Goal: Information Seeking & Learning: Learn about a topic

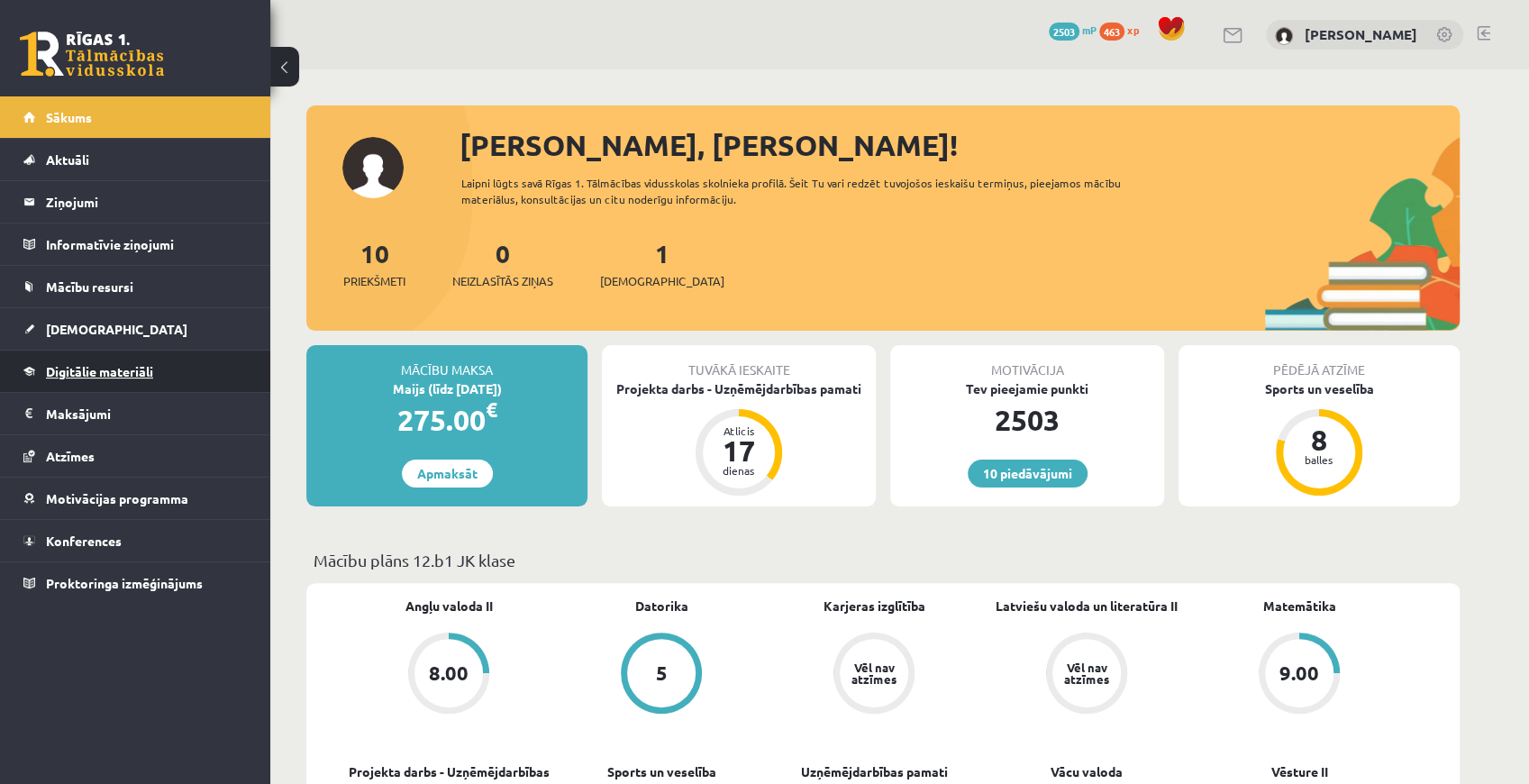
click at [137, 376] on span "Digitālie materiāli" at bounding box center [100, 371] width 108 height 16
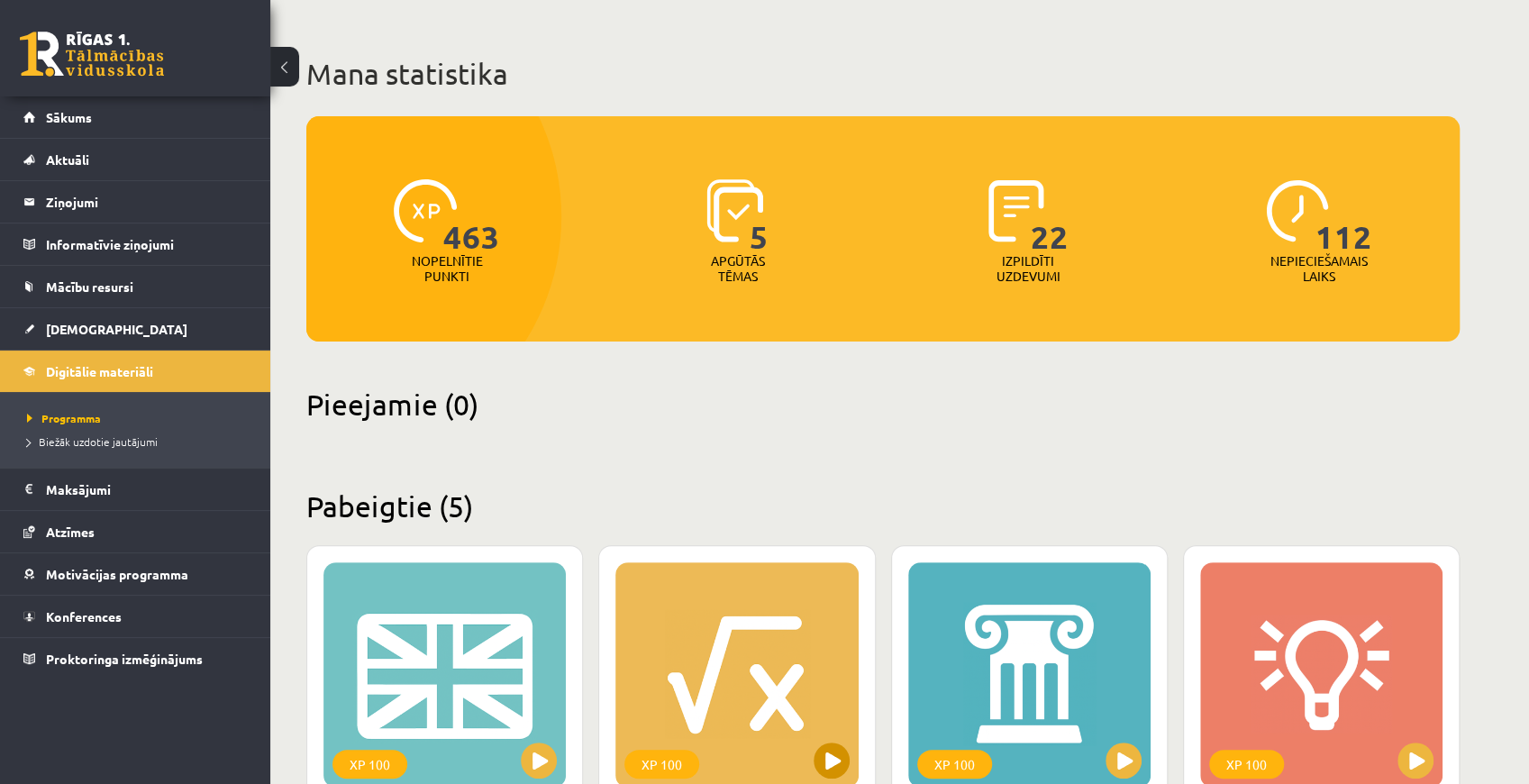
scroll to position [300, 0]
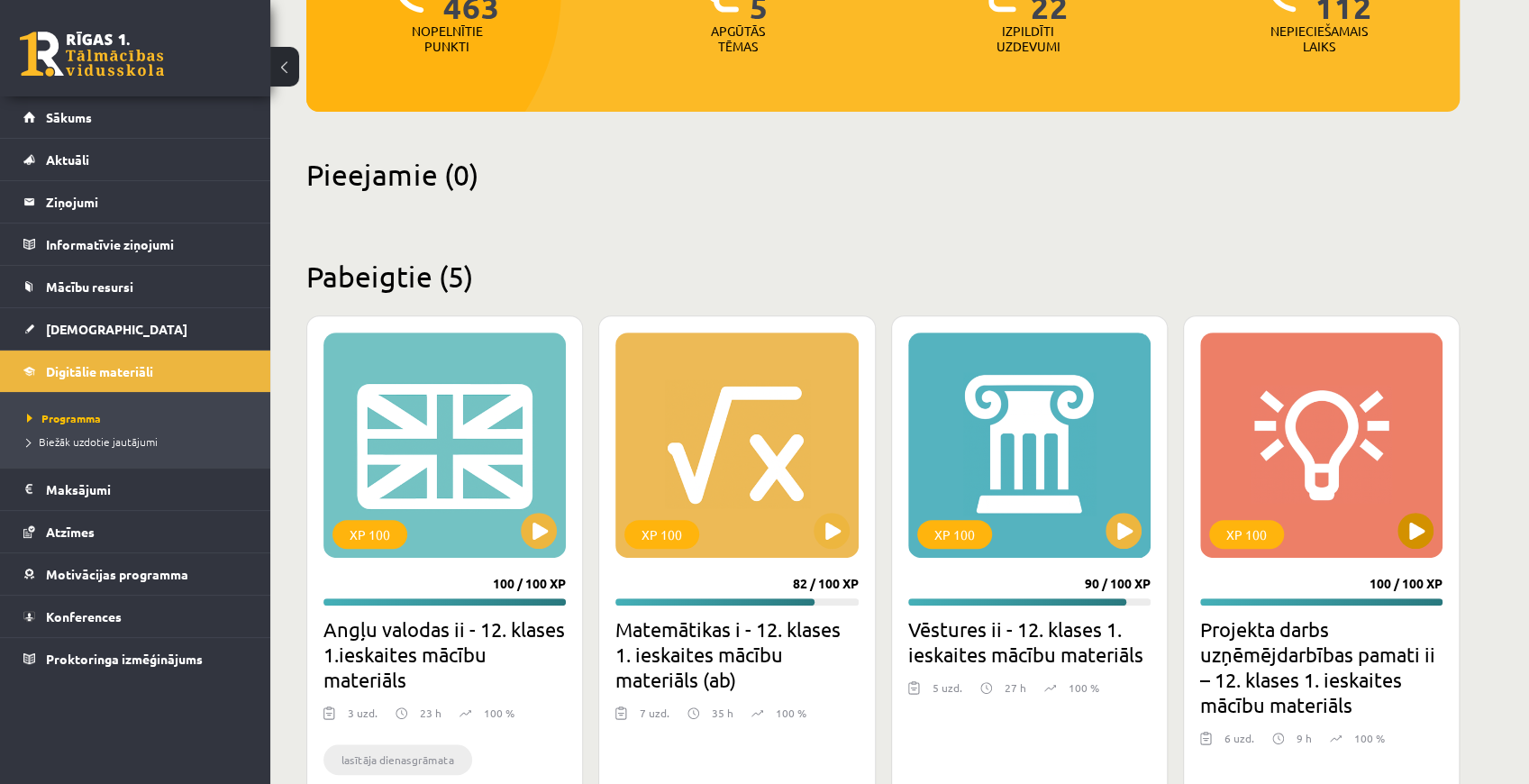
drag, startPoint x: 1336, startPoint y: 505, endPoint x: 1307, endPoint y: 499, distance: 29.6
click at [1333, 505] on div "XP 100" at bounding box center [1321, 445] width 242 height 225
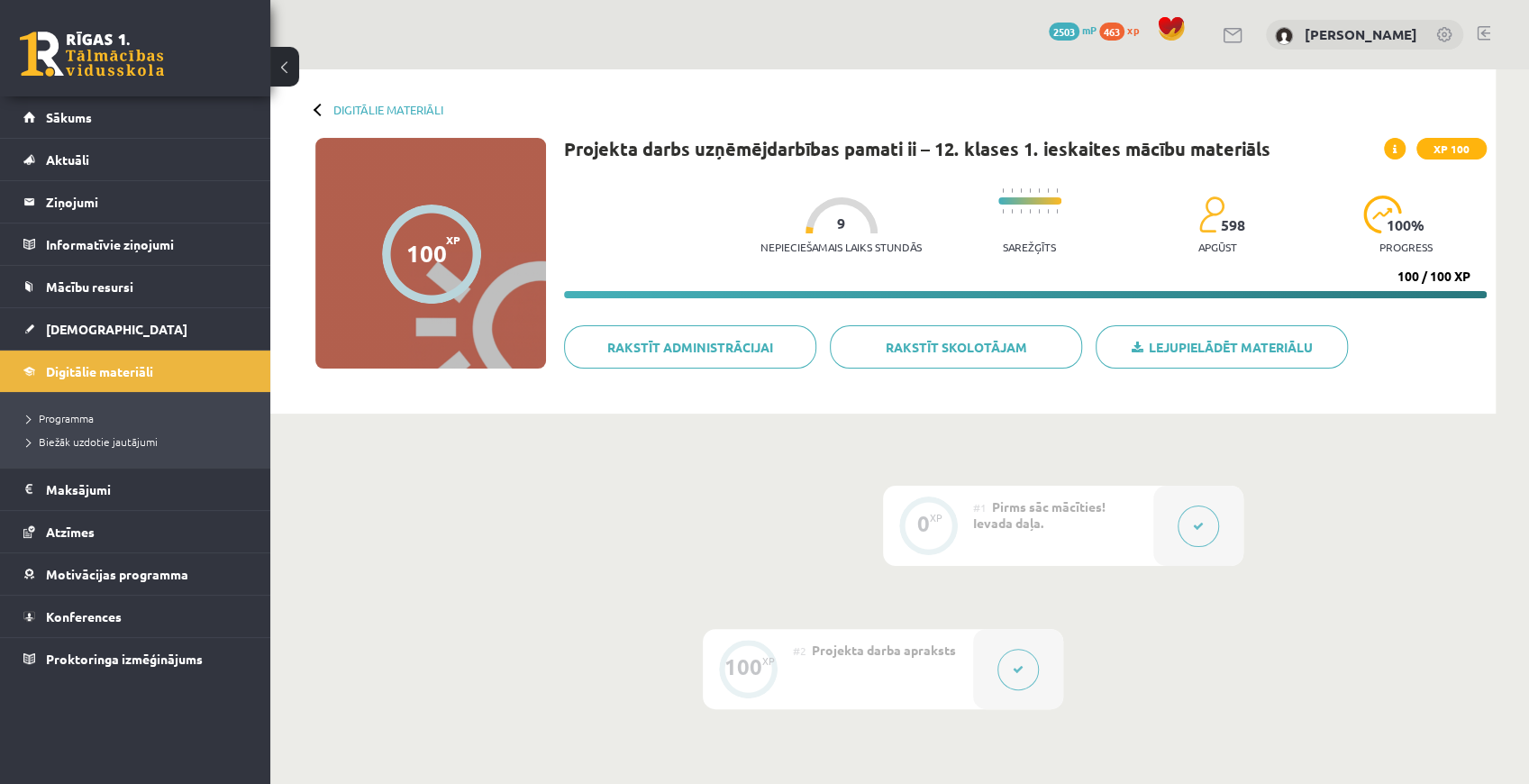
click at [1420, 526] on div "0 XP #1 Pirms sāc mācīties! Ievada daļa. 100 XP #2 Projekta darba apraksts" at bounding box center [883, 597] width 1081 height 223
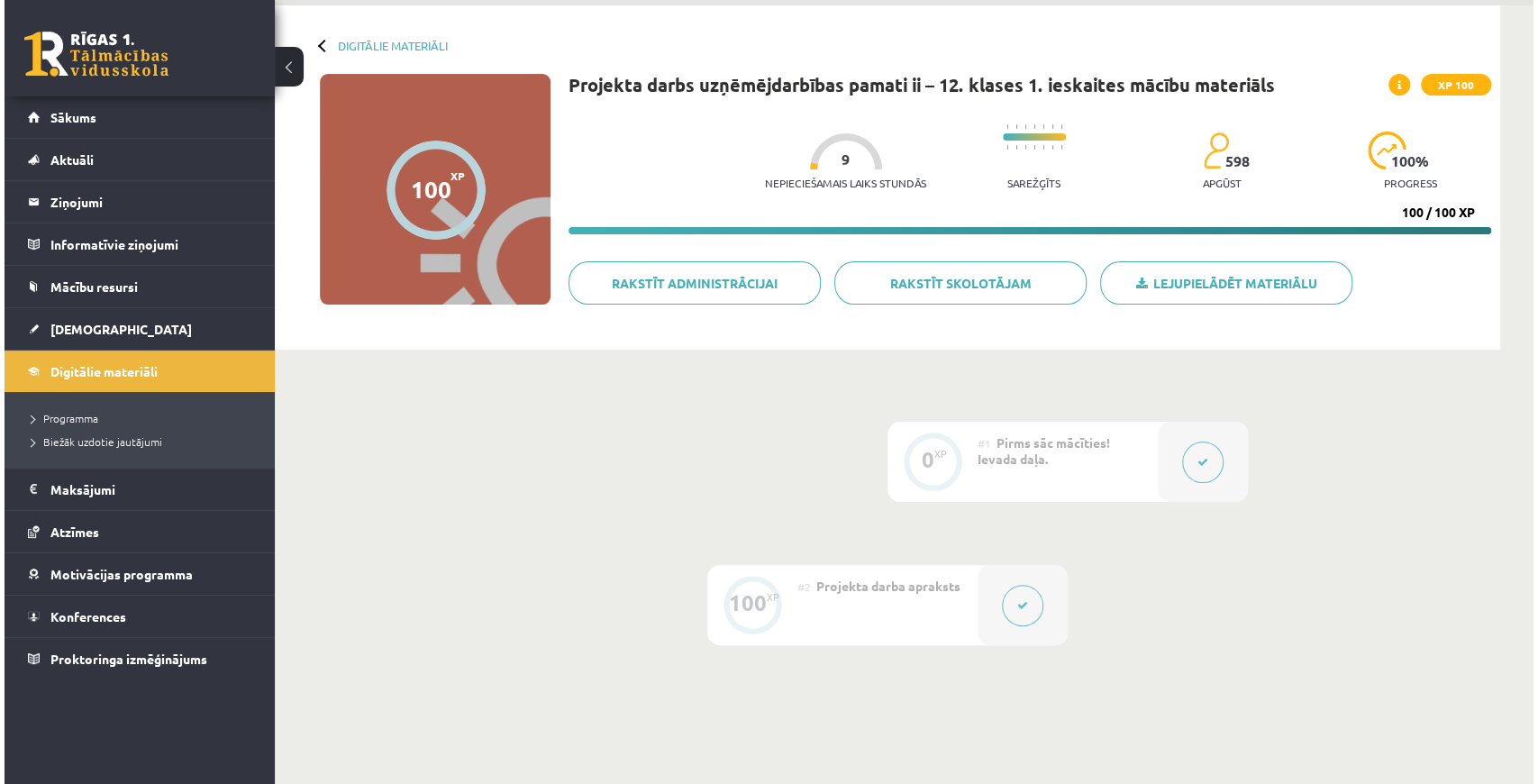
scroll to position [180, 0]
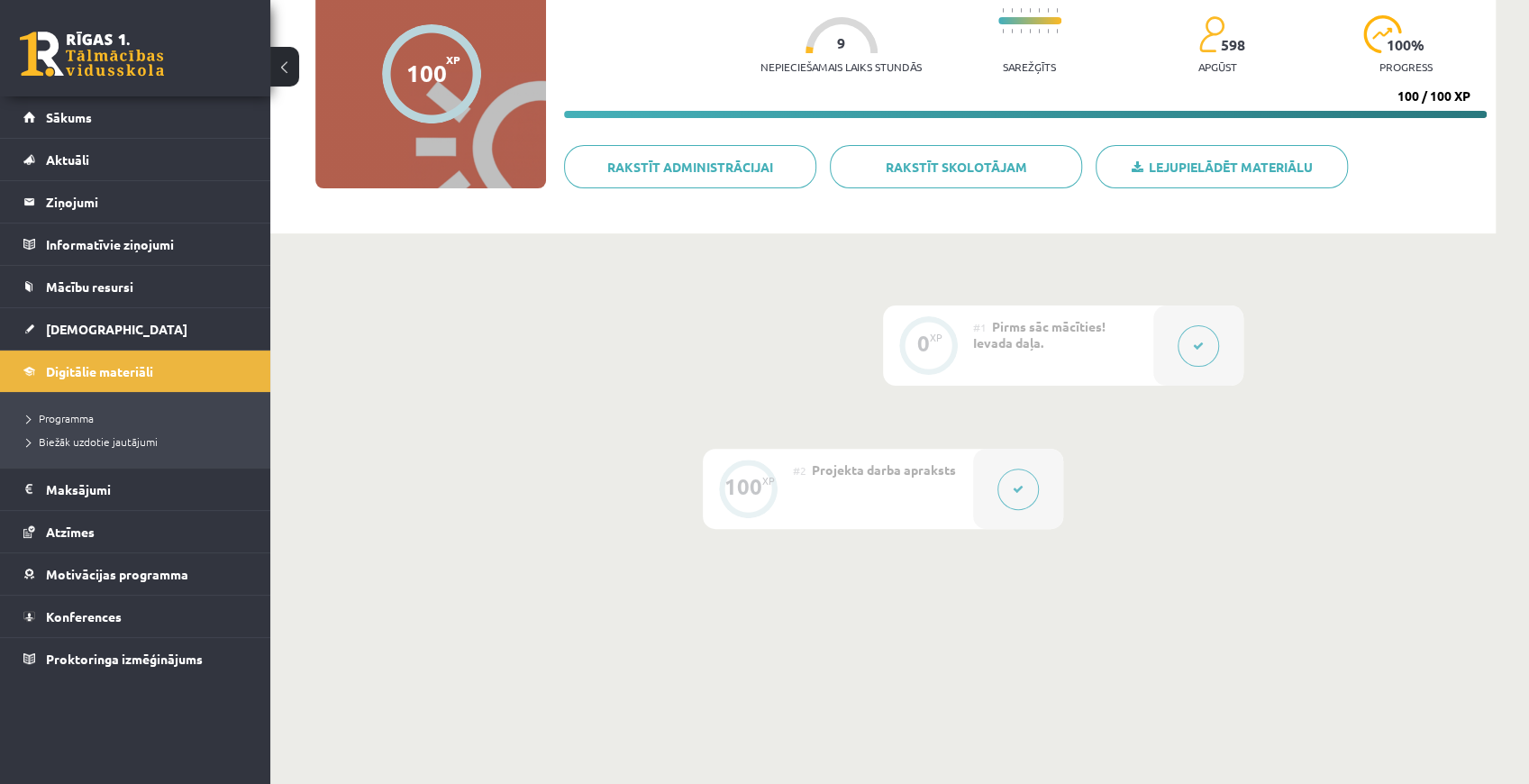
click at [995, 475] on div at bounding box center [1018, 488] width 90 height 80
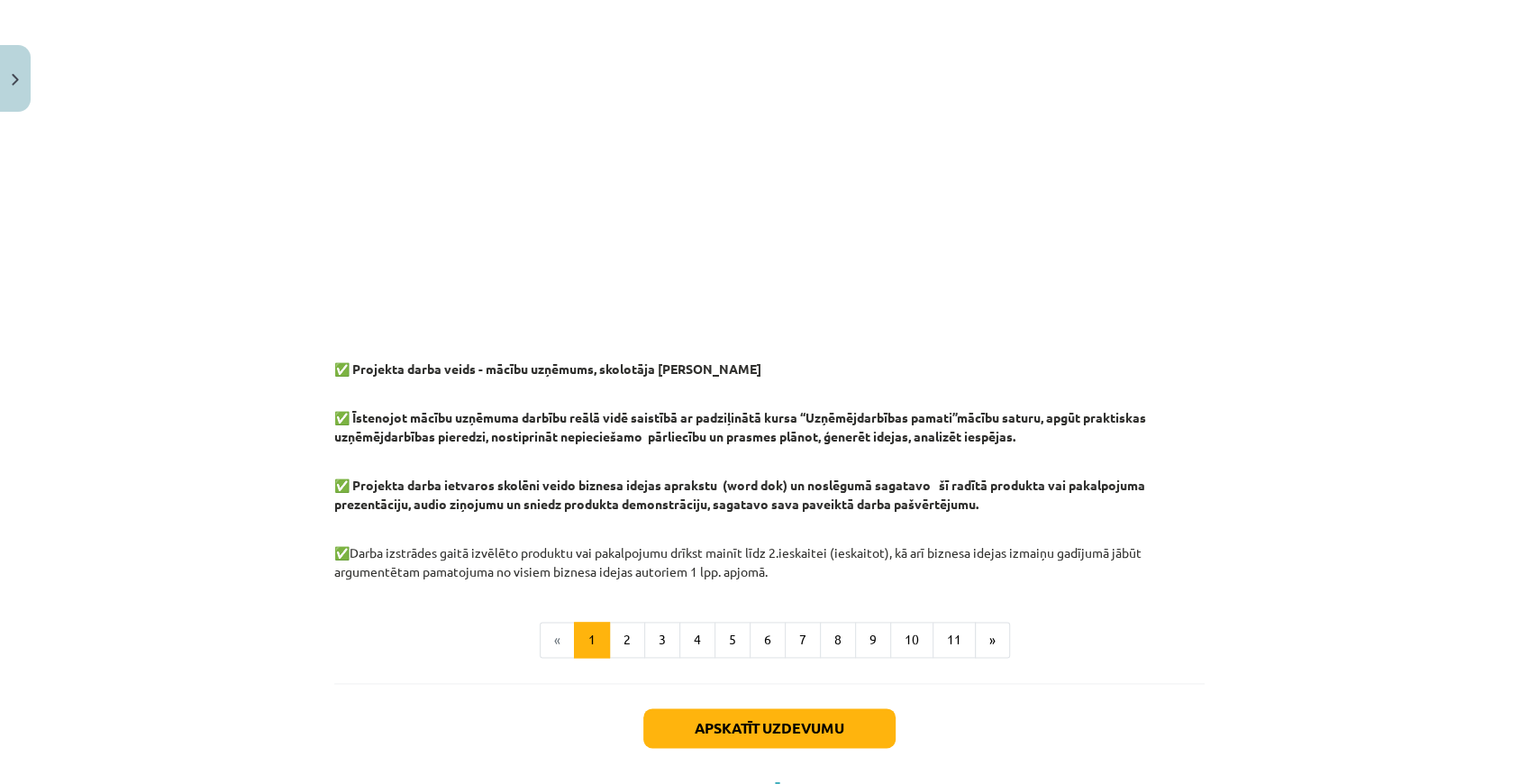
scroll to position [1396, 0]
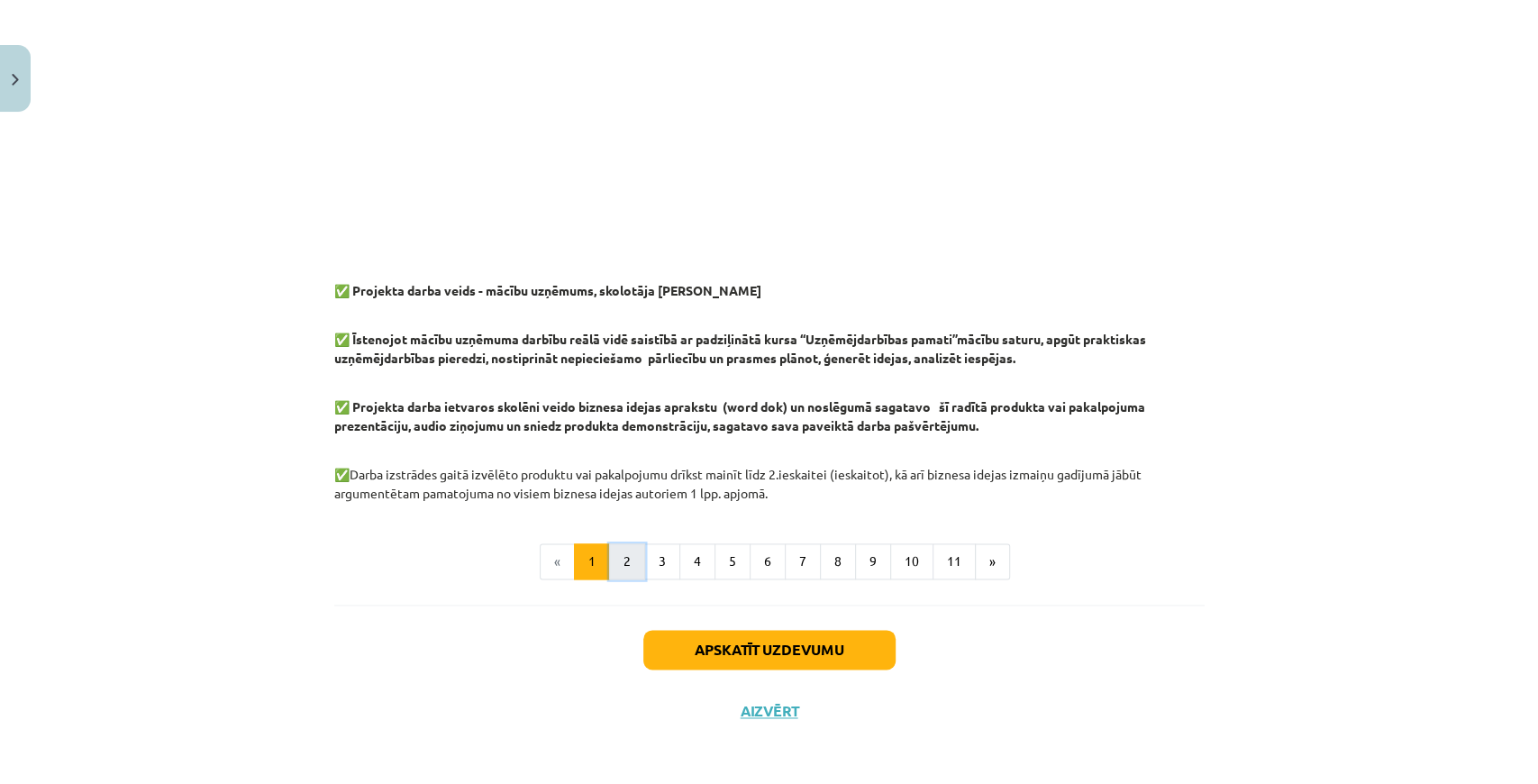
click at [625, 563] on button "2" at bounding box center [627, 561] width 36 height 36
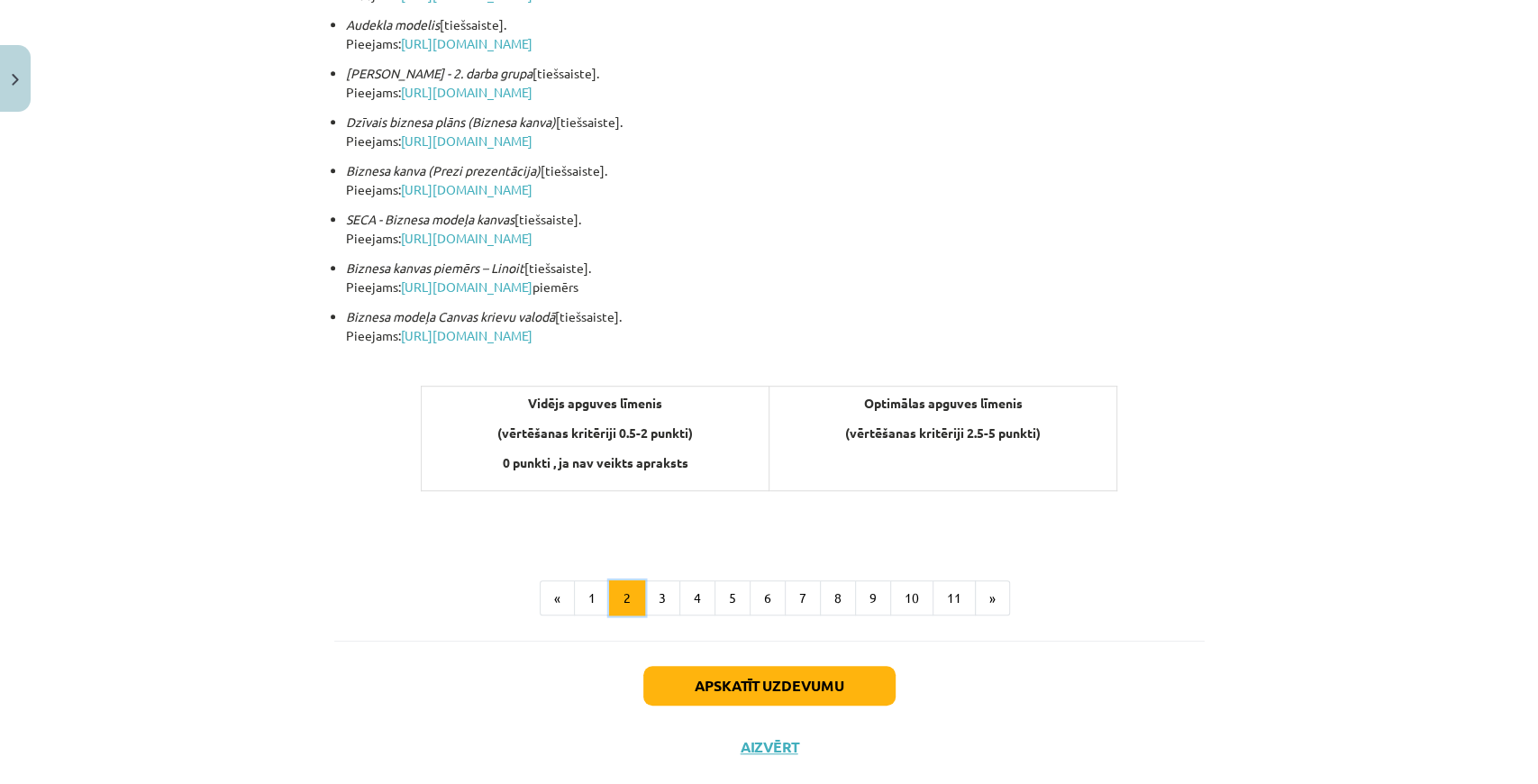
scroll to position [562, 0]
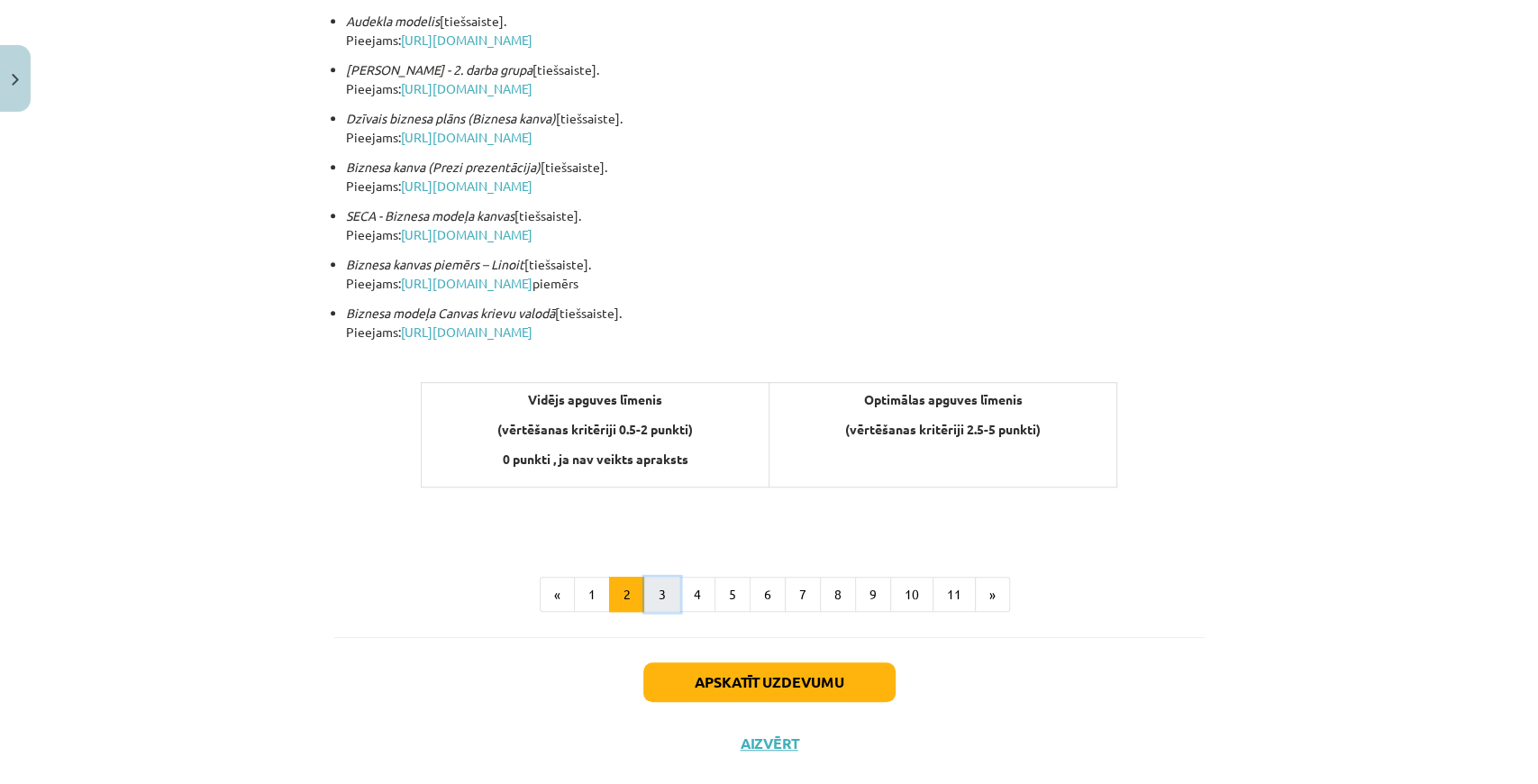
click at [671, 589] on button "3" at bounding box center [662, 595] width 36 height 36
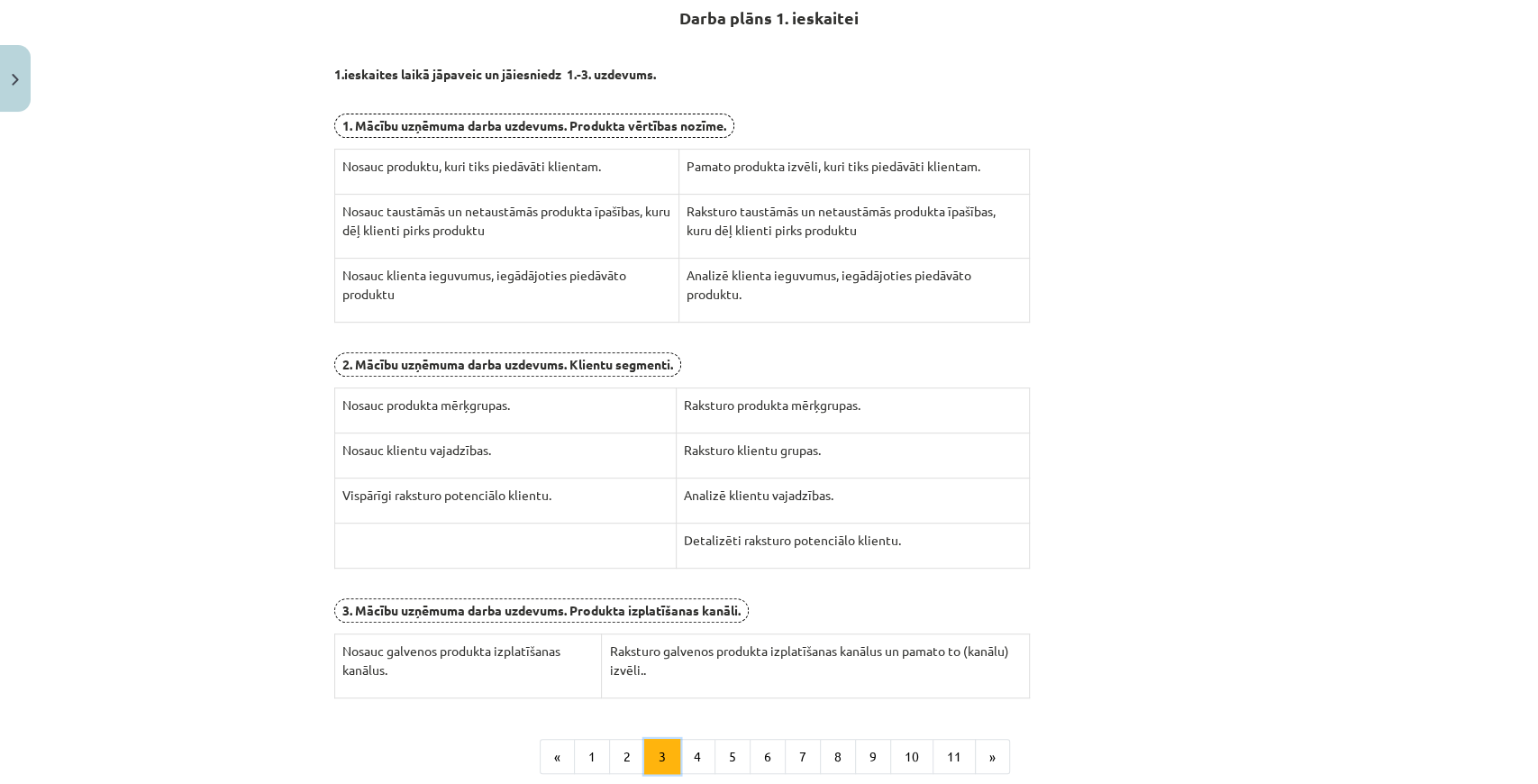
scroll to position [322, 0]
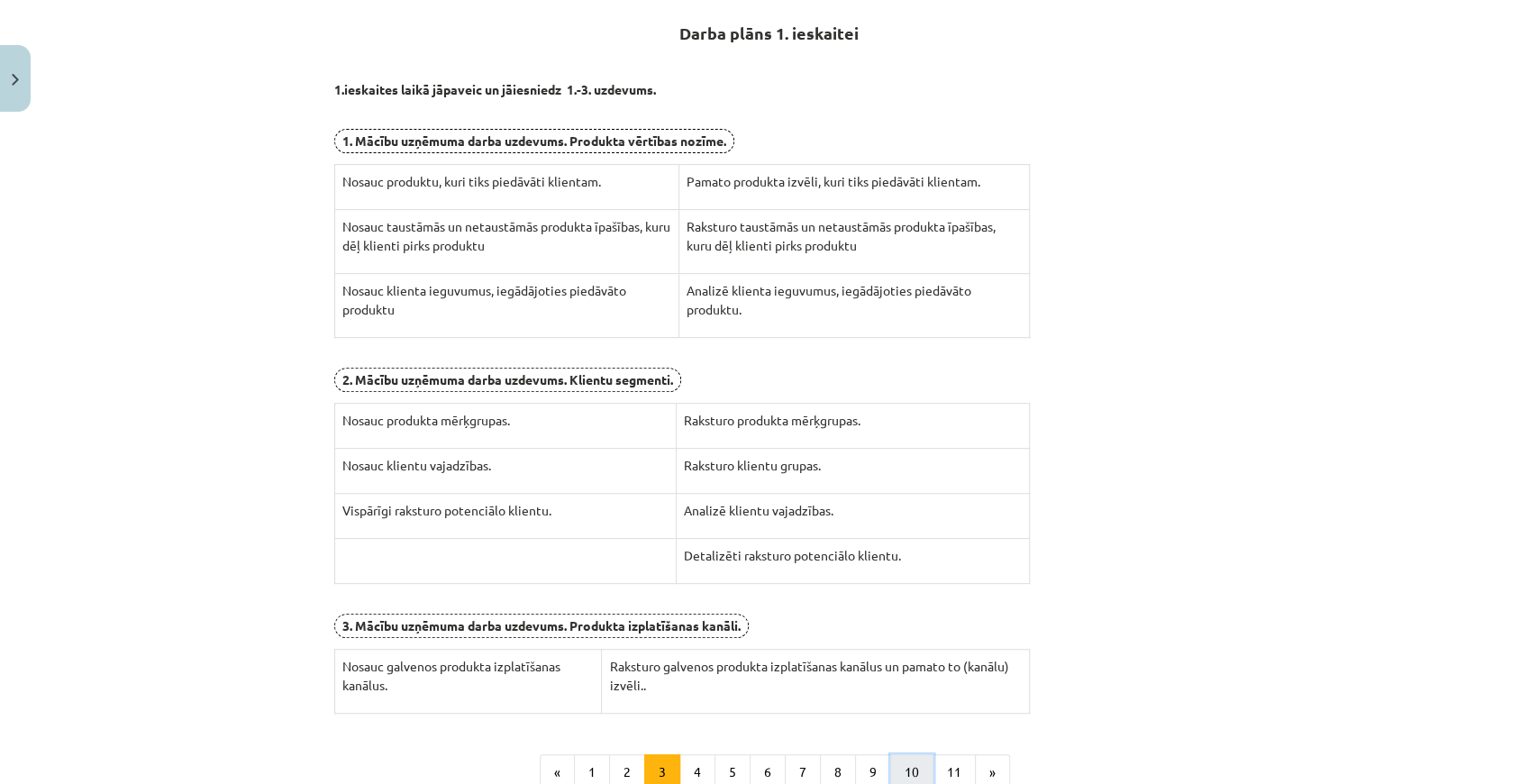
click at [907, 754] on button "10" at bounding box center [911, 772] width 43 height 36
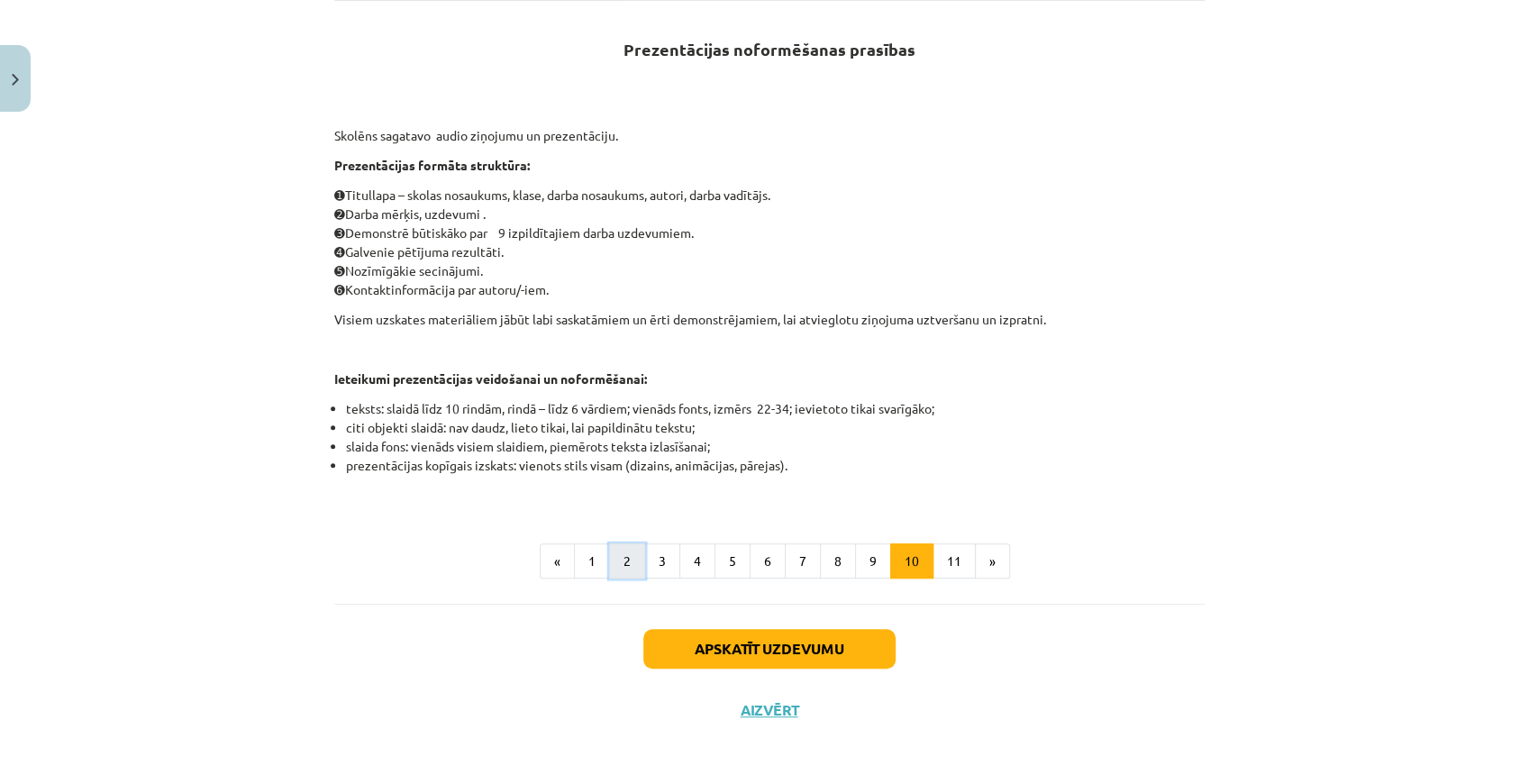
click at [631, 556] on button "2" at bounding box center [627, 561] width 36 height 36
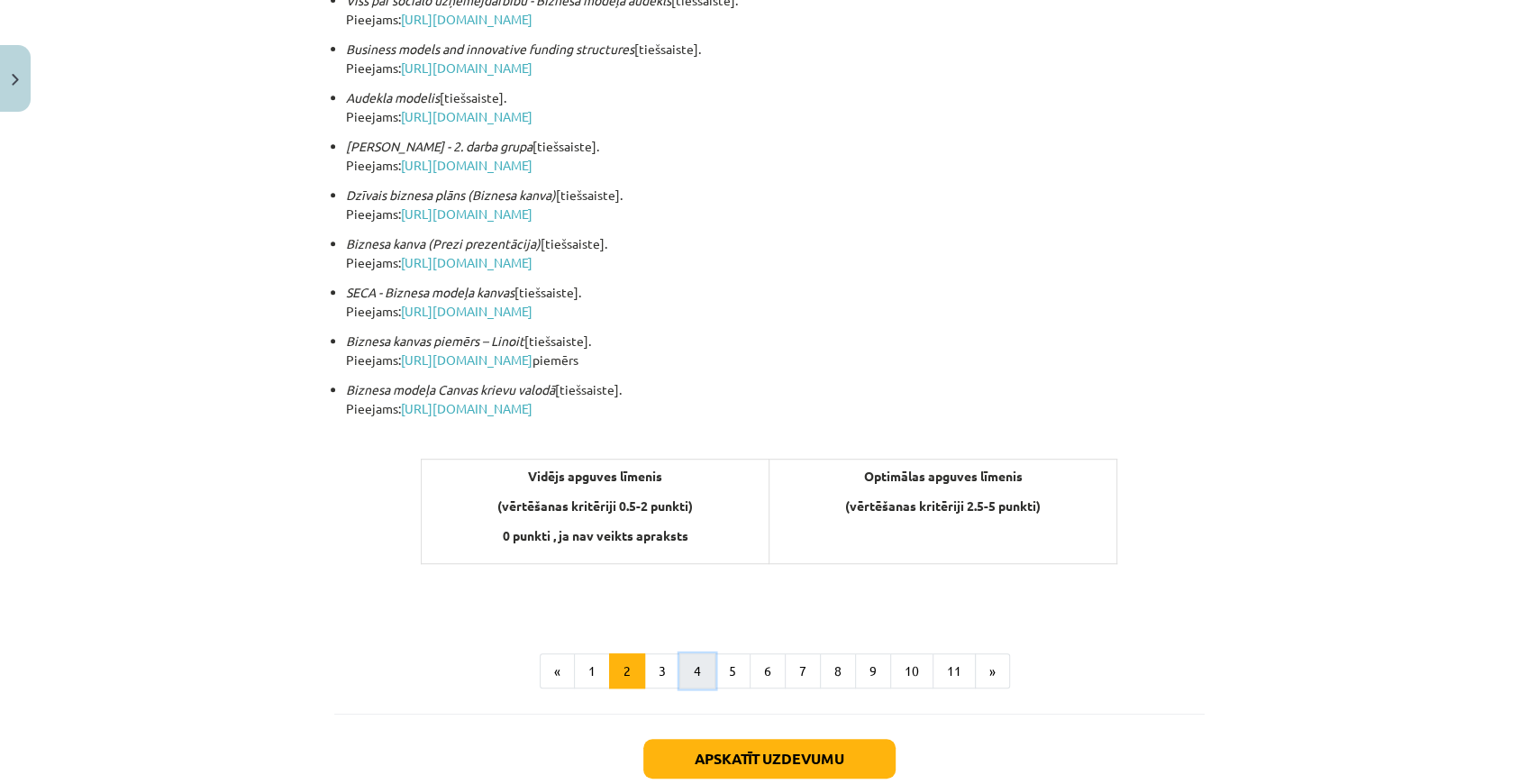
click at [685, 662] on button "4" at bounding box center [698, 671] width 36 height 36
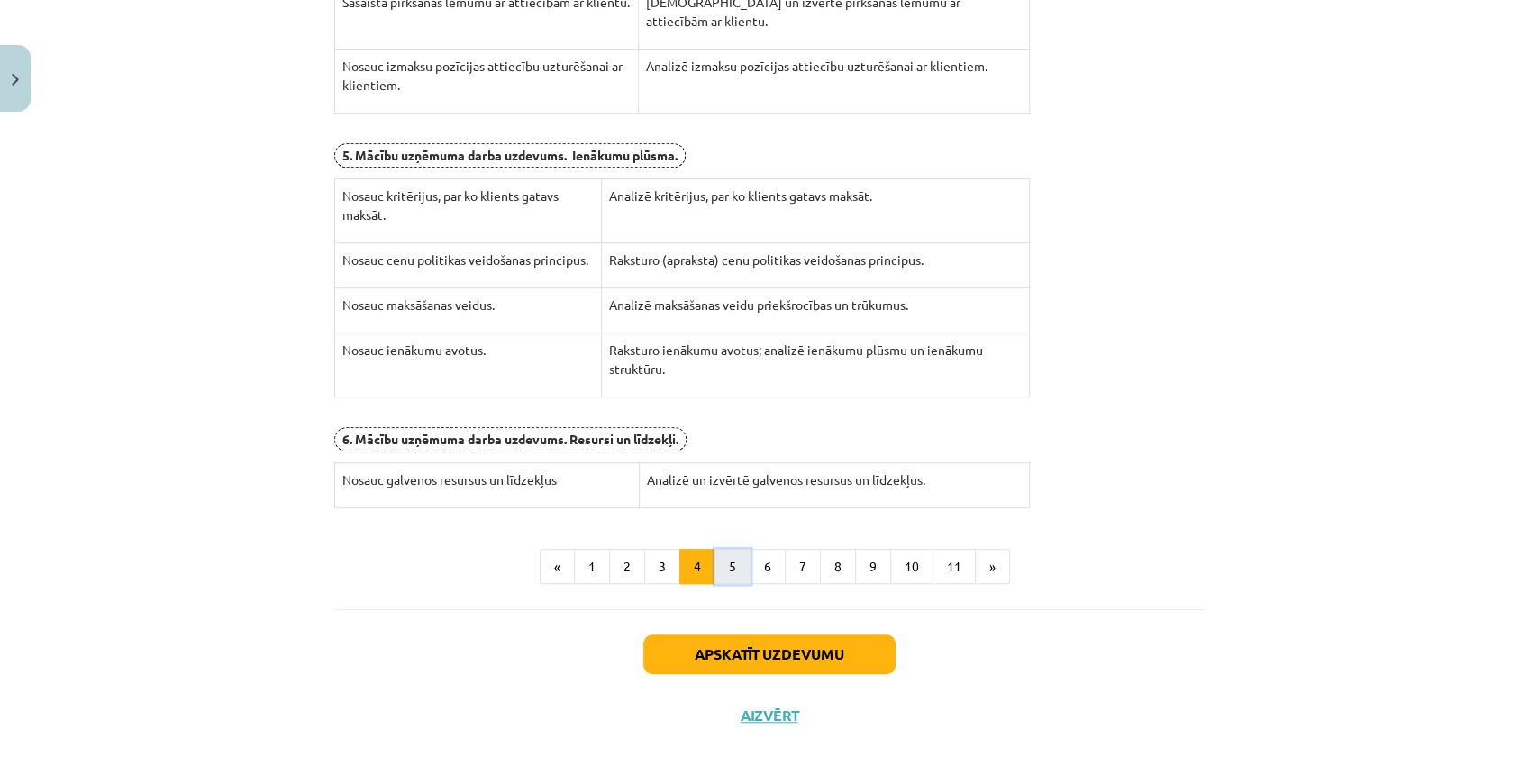
click at [723, 559] on button "5" at bounding box center [733, 567] width 36 height 36
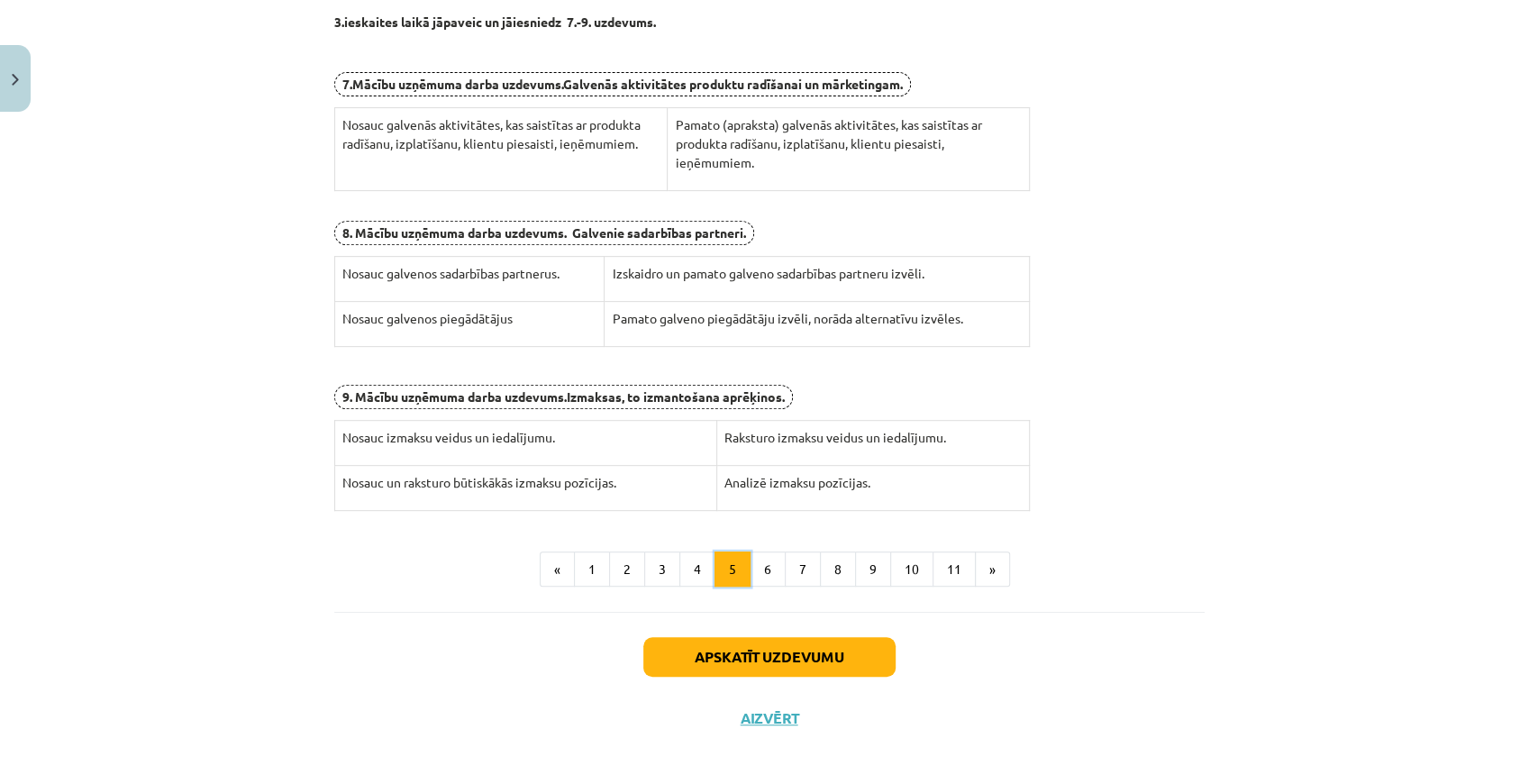
scroll to position [392, 0]
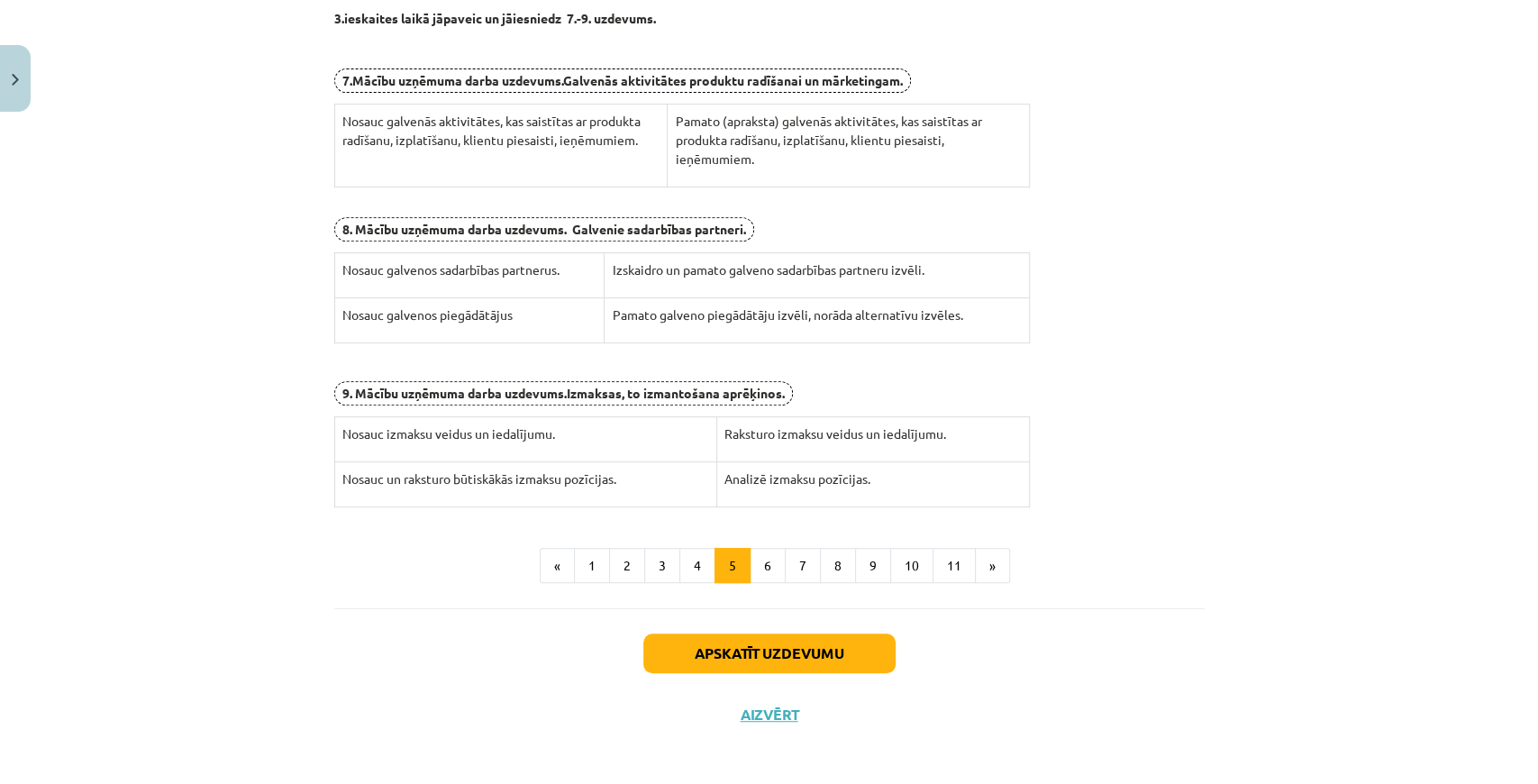
click at [771, 577] on div "Darba plāns 3. ieskaitei 3.ieskaites laikā jāpaveic un jāiesniedz 7.-9. uzdevum…" at bounding box center [769, 260] width 870 height 694
click at [761, 564] on button "6" at bounding box center [768, 566] width 36 height 36
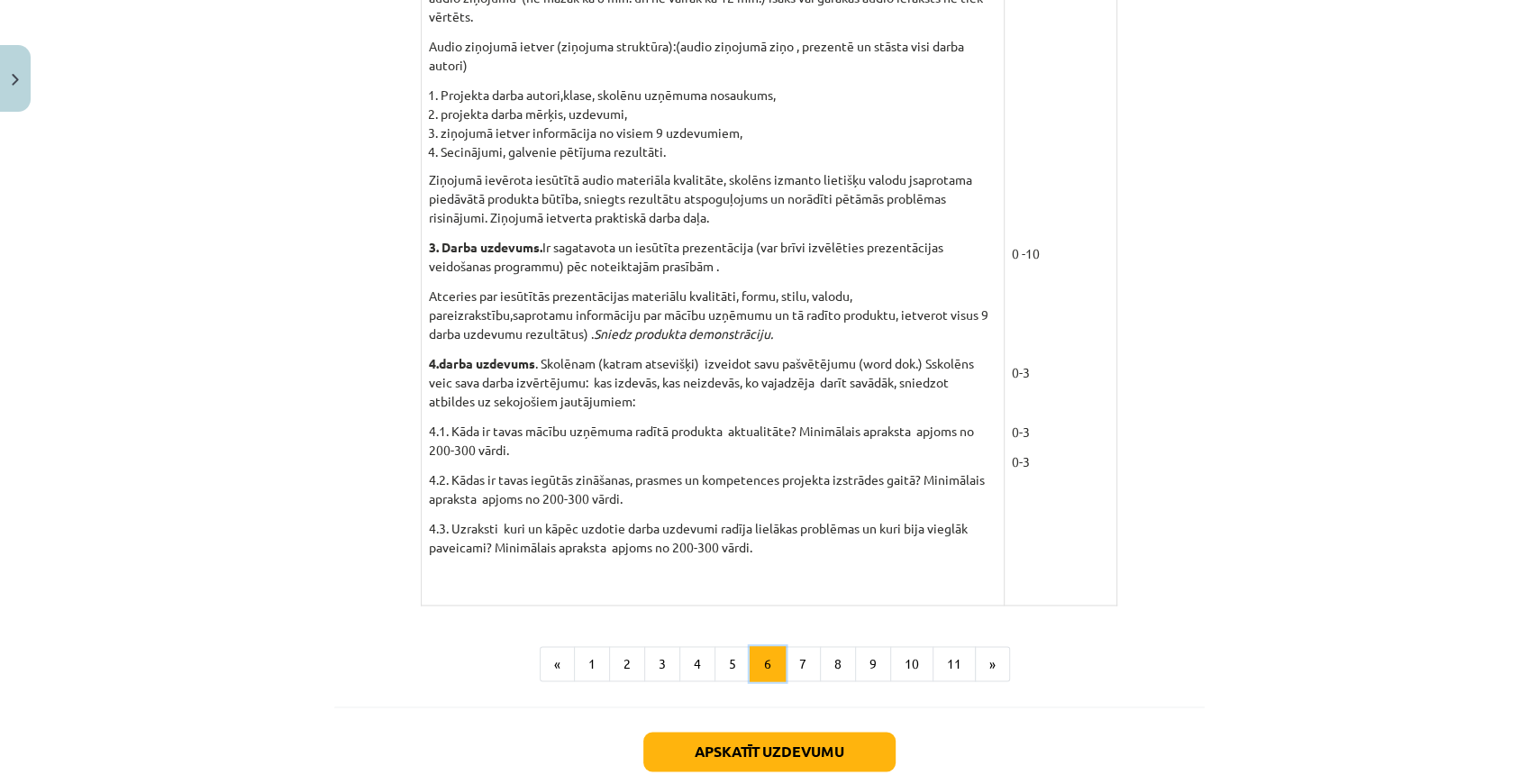
scroll to position [1561, 0]
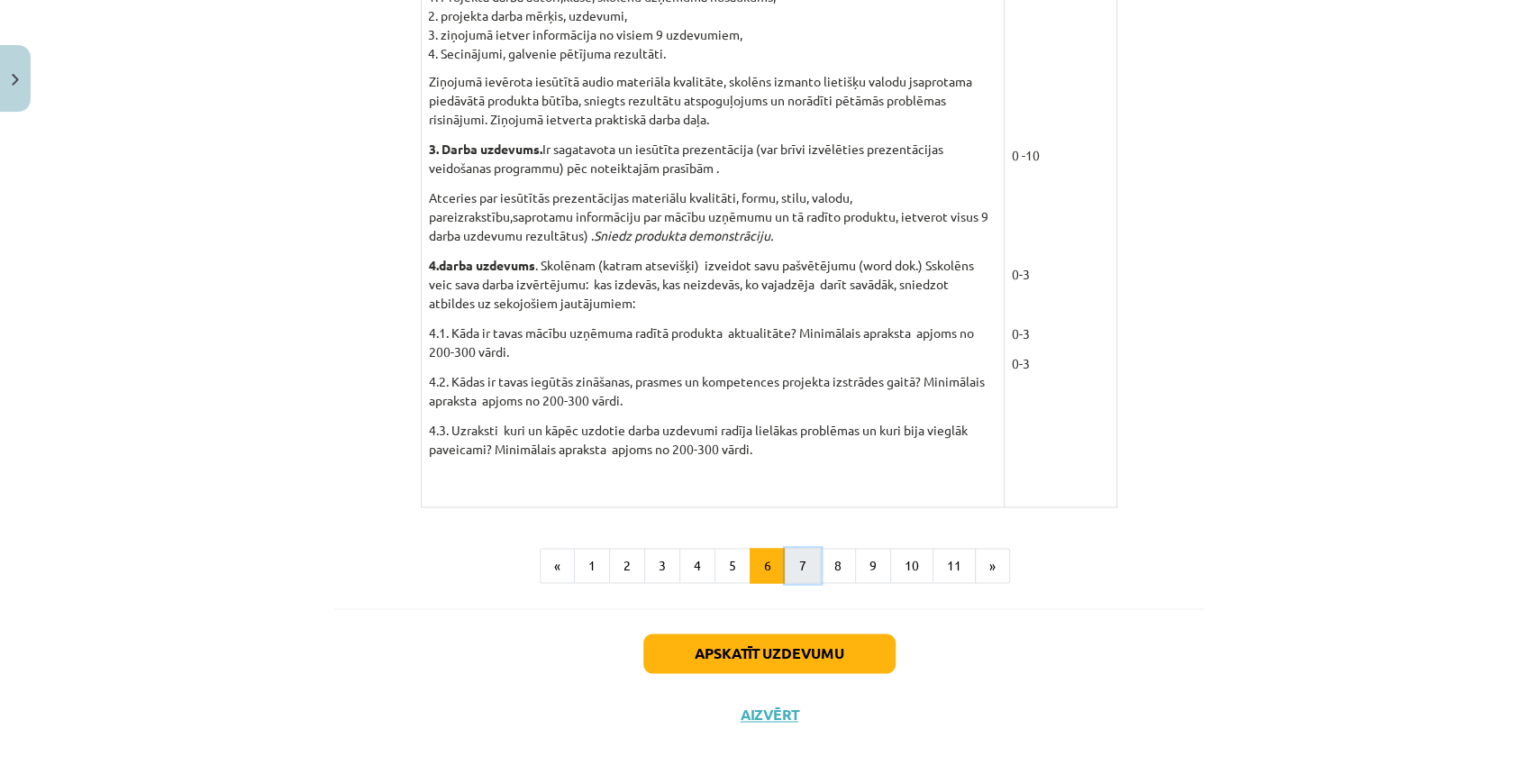
click at [785, 564] on button "7" at bounding box center [803, 566] width 36 height 36
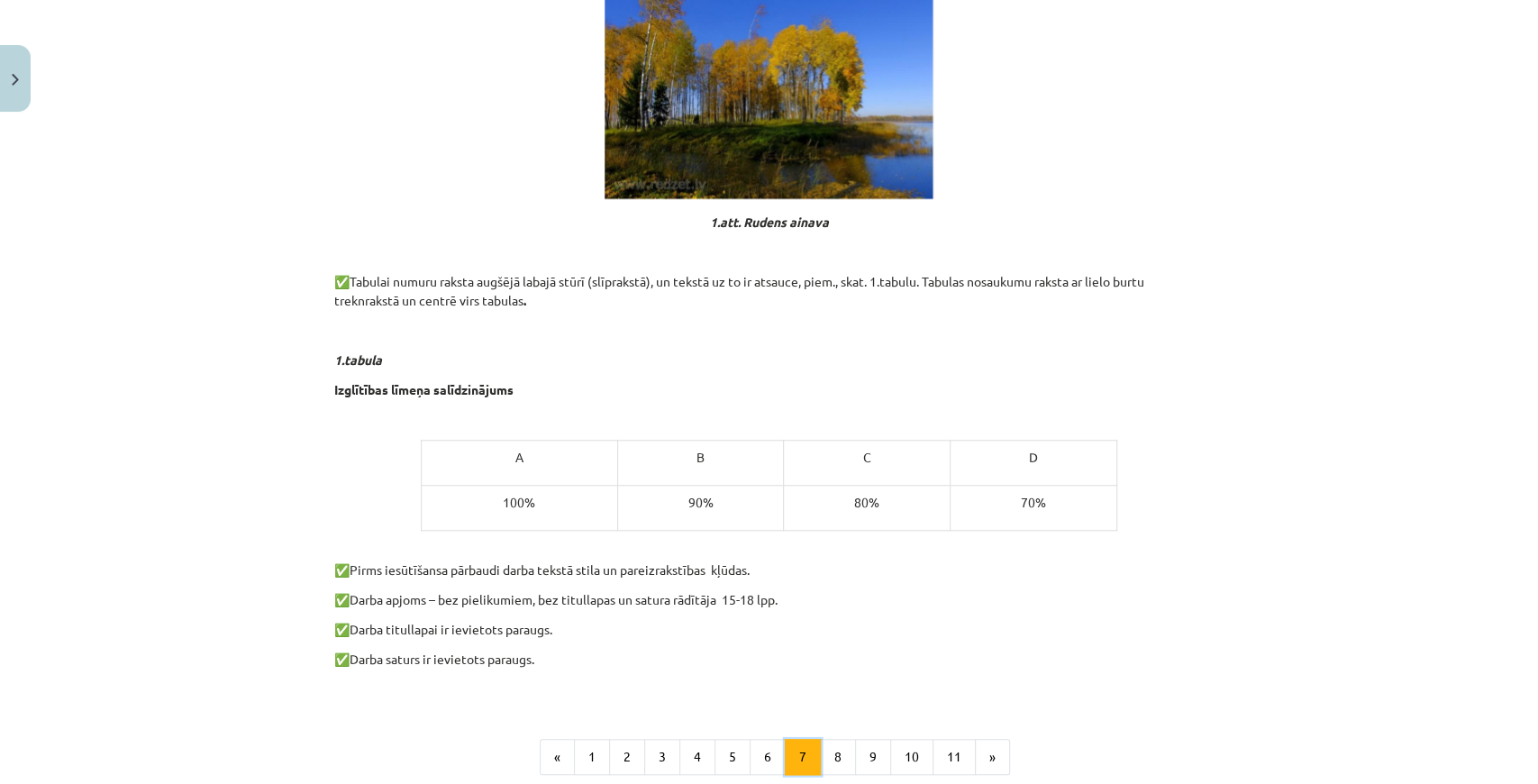
scroll to position [982, 0]
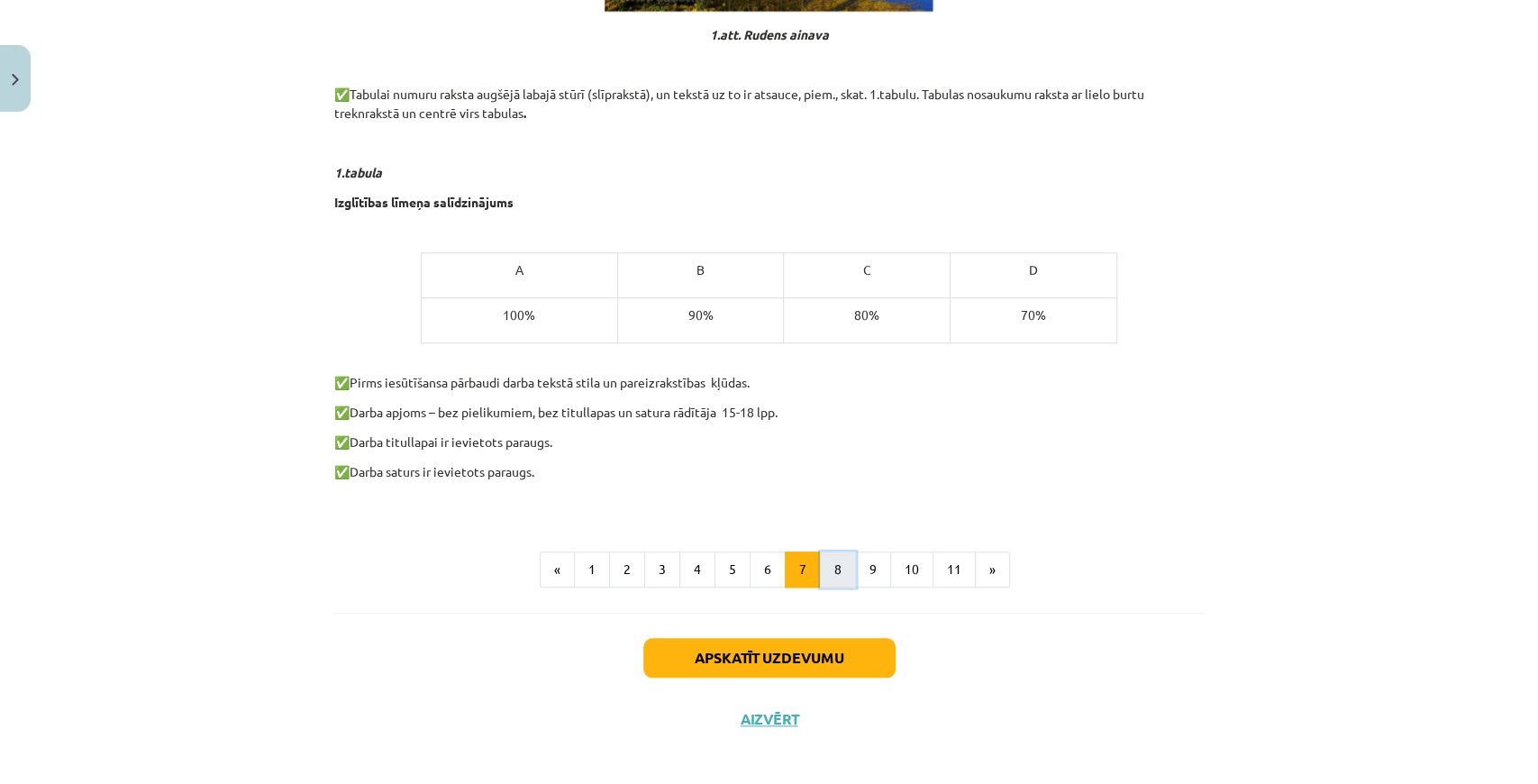
click at [820, 581] on button "8" at bounding box center [838, 569] width 36 height 36
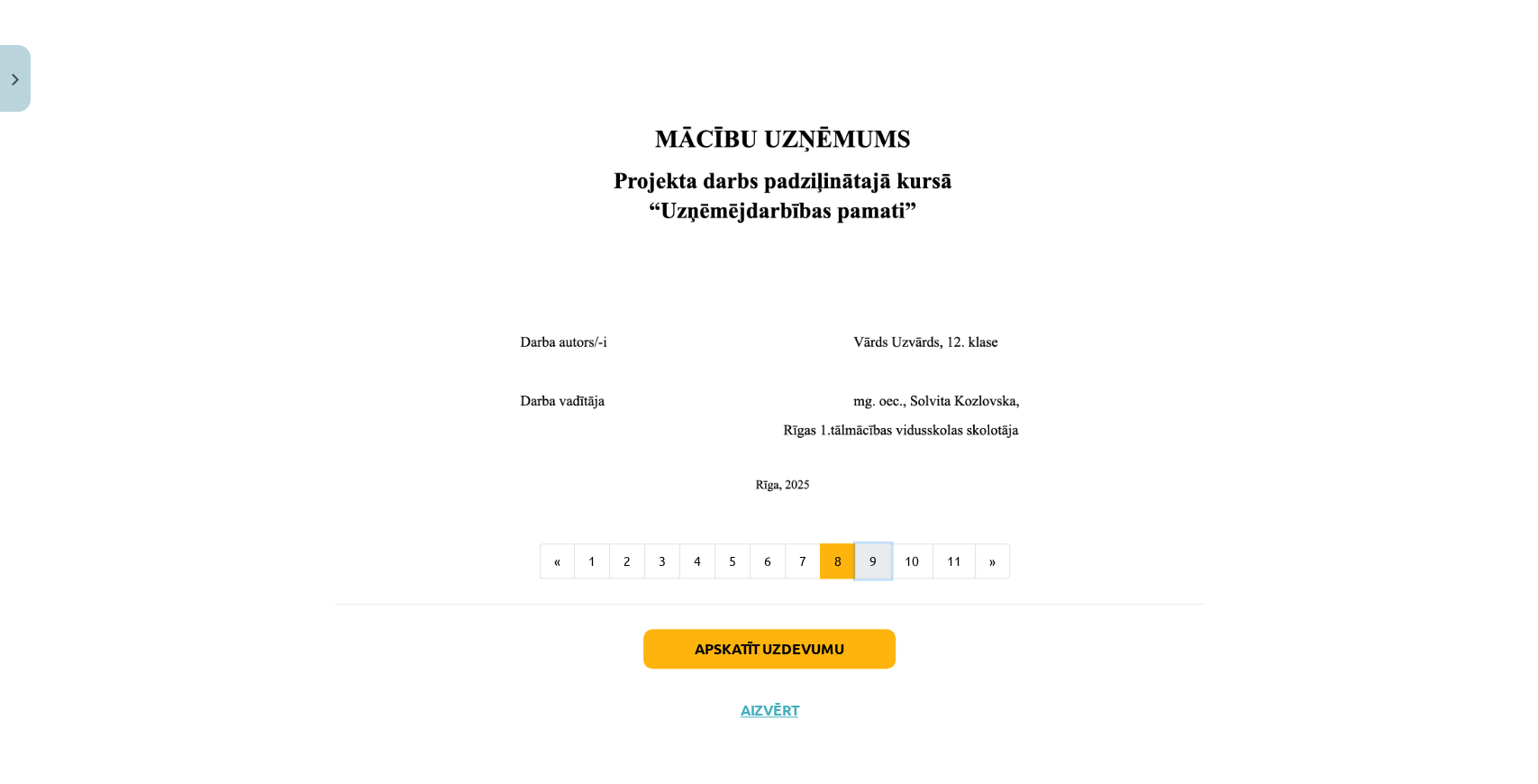
click at [855, 564] on button "9" at bounding box center [873, 561] width 36 height 36
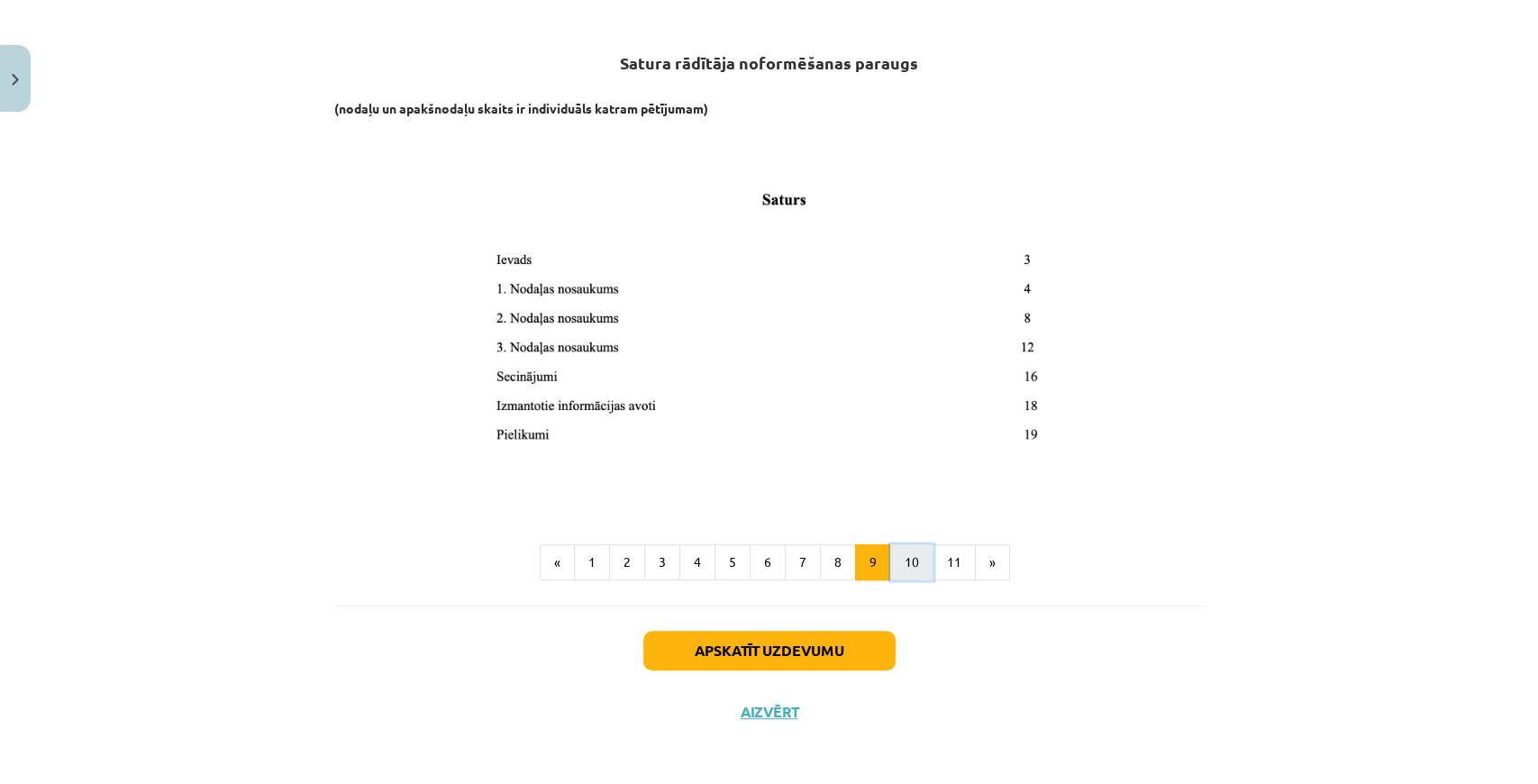
click at [912, 560] on button "10" at bounding box center [911, 562] width 43 height 36
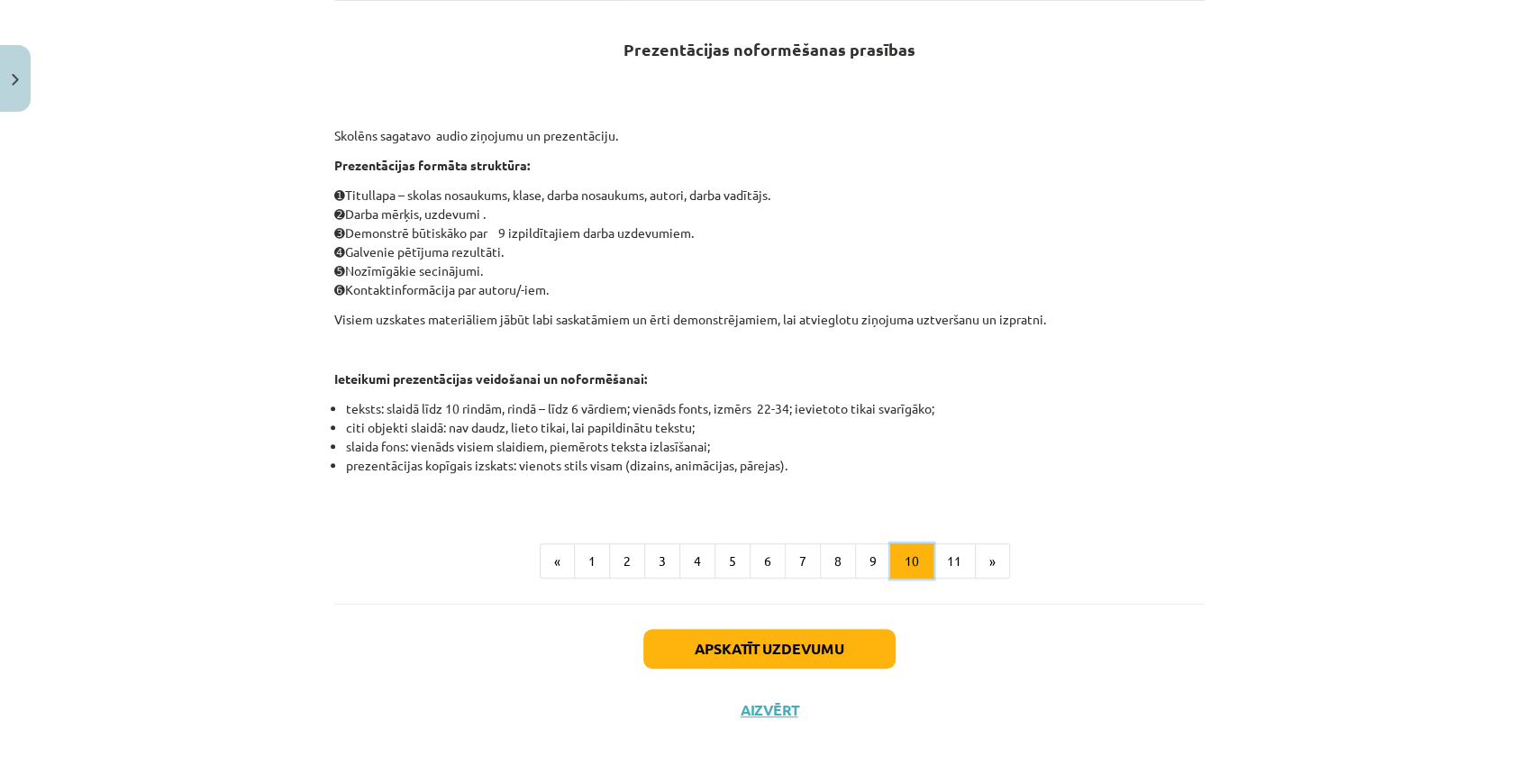
scroll to position [245, 0]
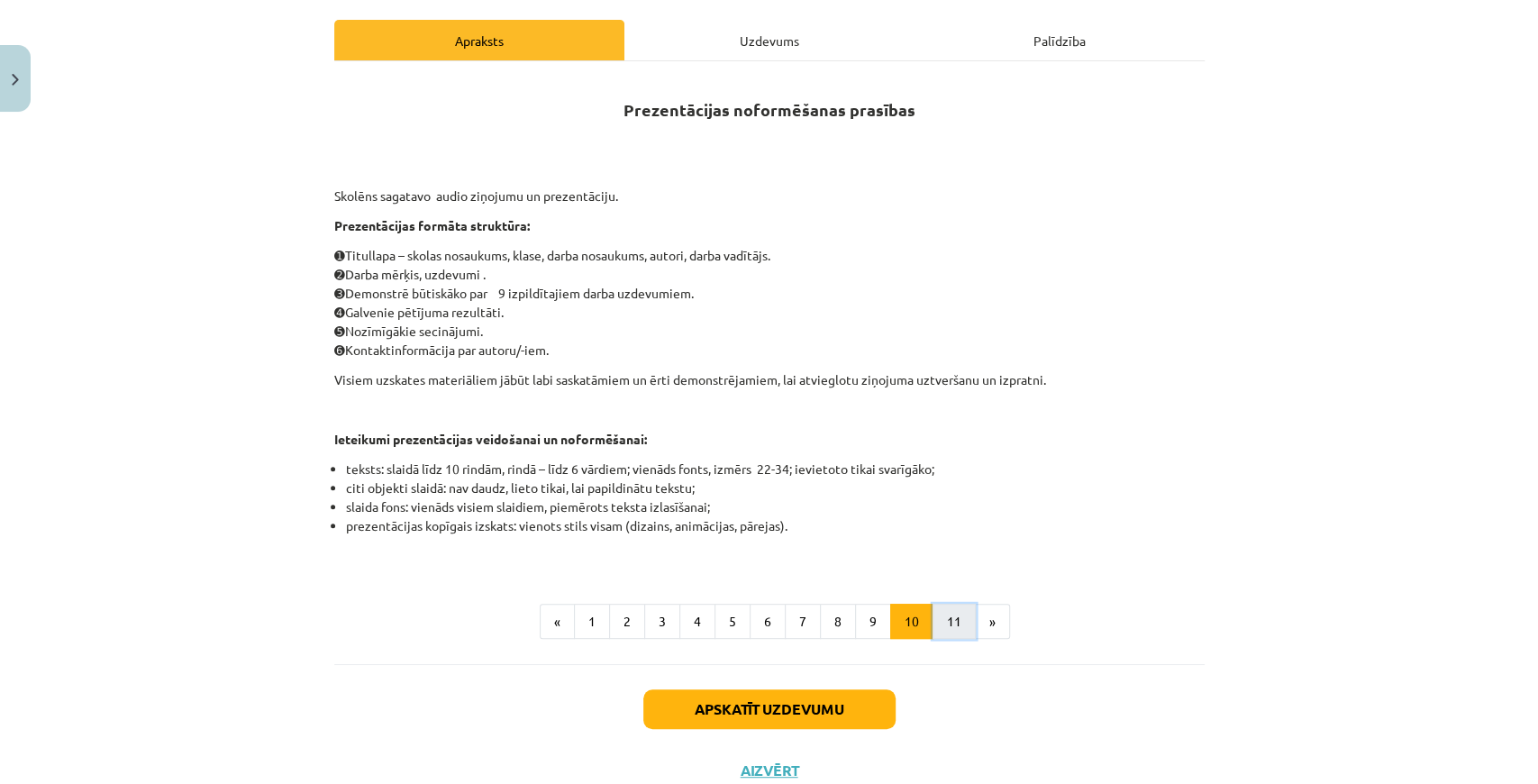
click at [933, 616] on button "11" at bounding box center [954, 622] width 43 height 36
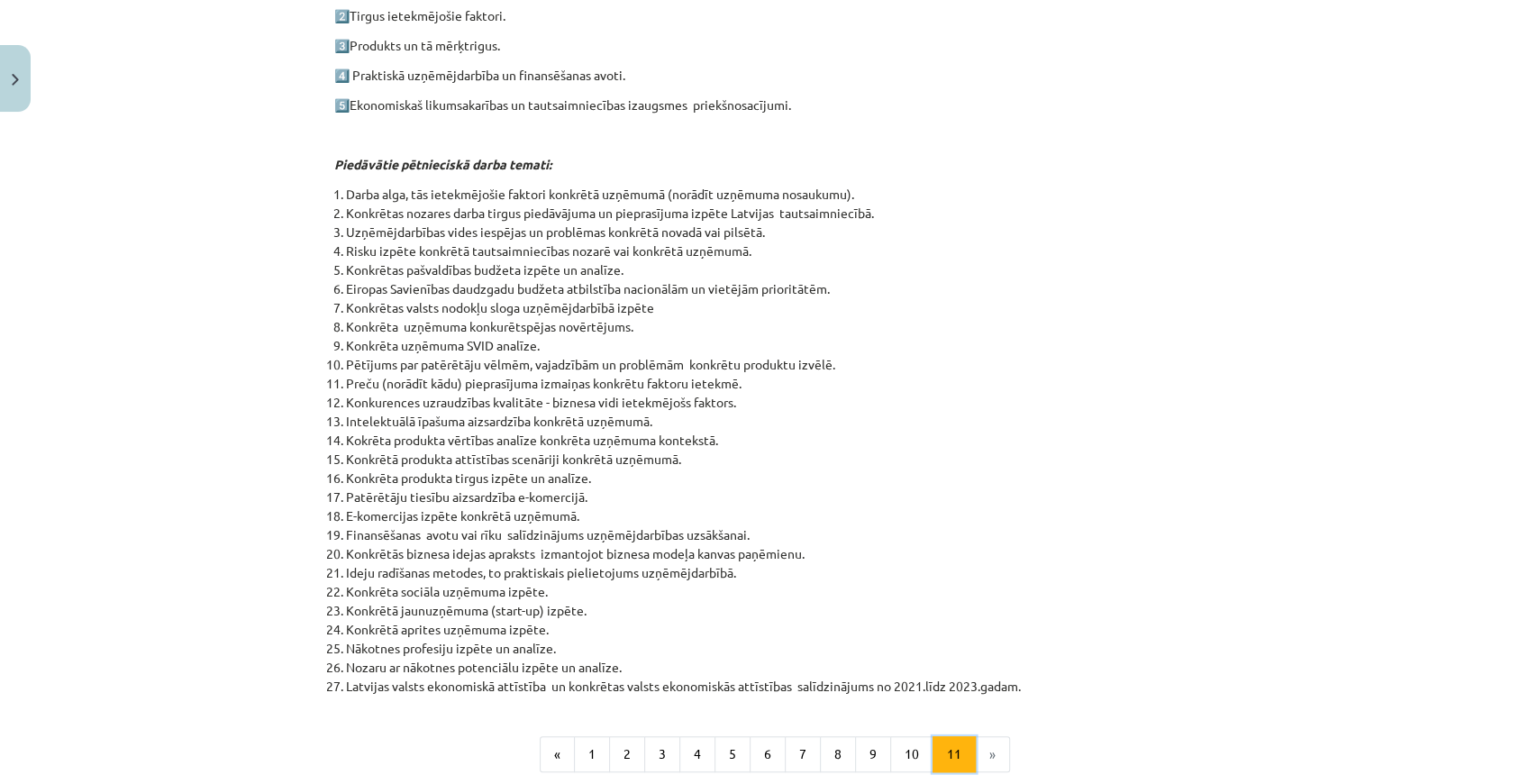
scroll to position [705, 0]
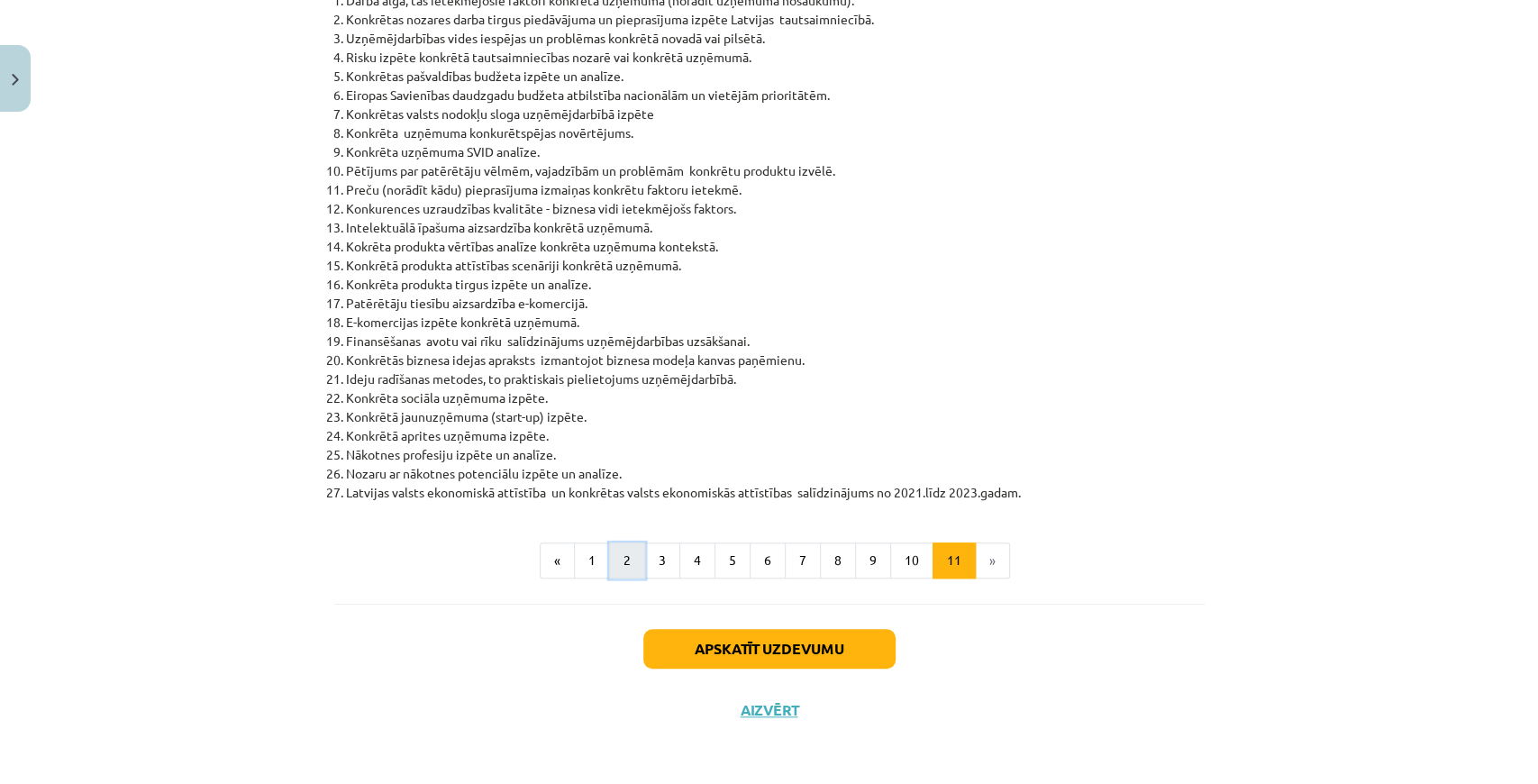
click at [638, 554] on button "2" at bounding box center [627, 560] width 36 height 36
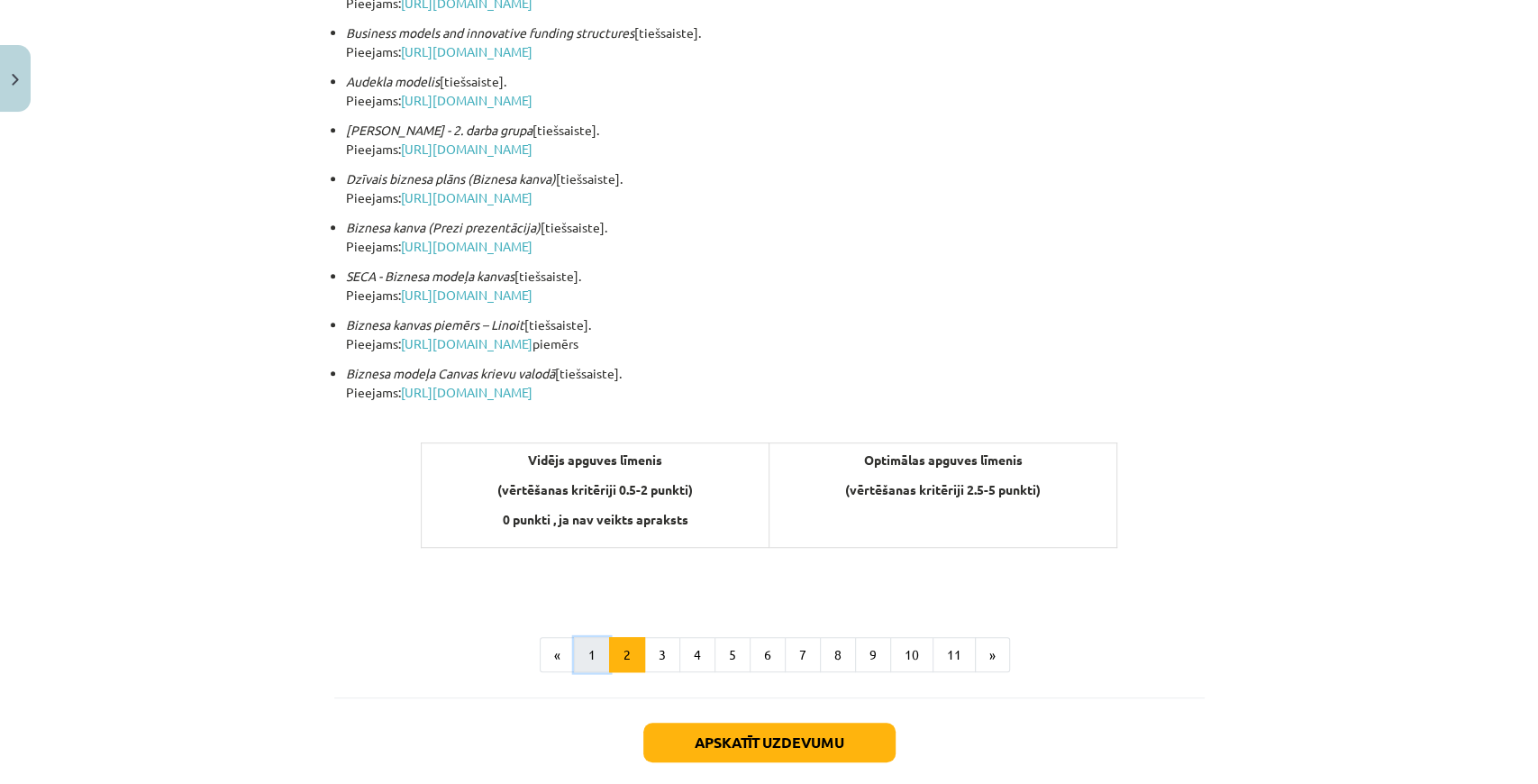
click at [587, 649] on button "1" at bounding box center [592, 654] width 36 height 36
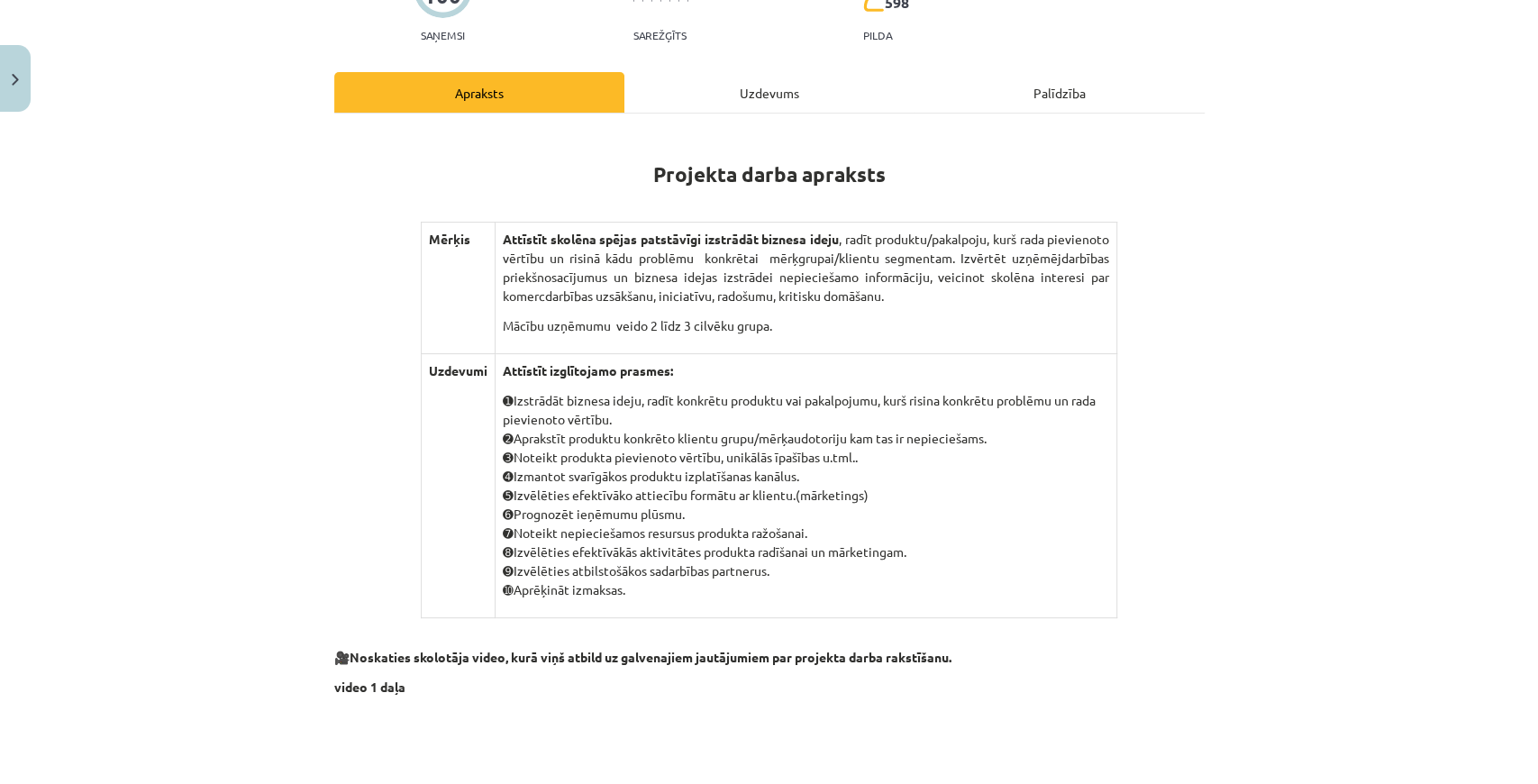
scroll to position [141, 0]
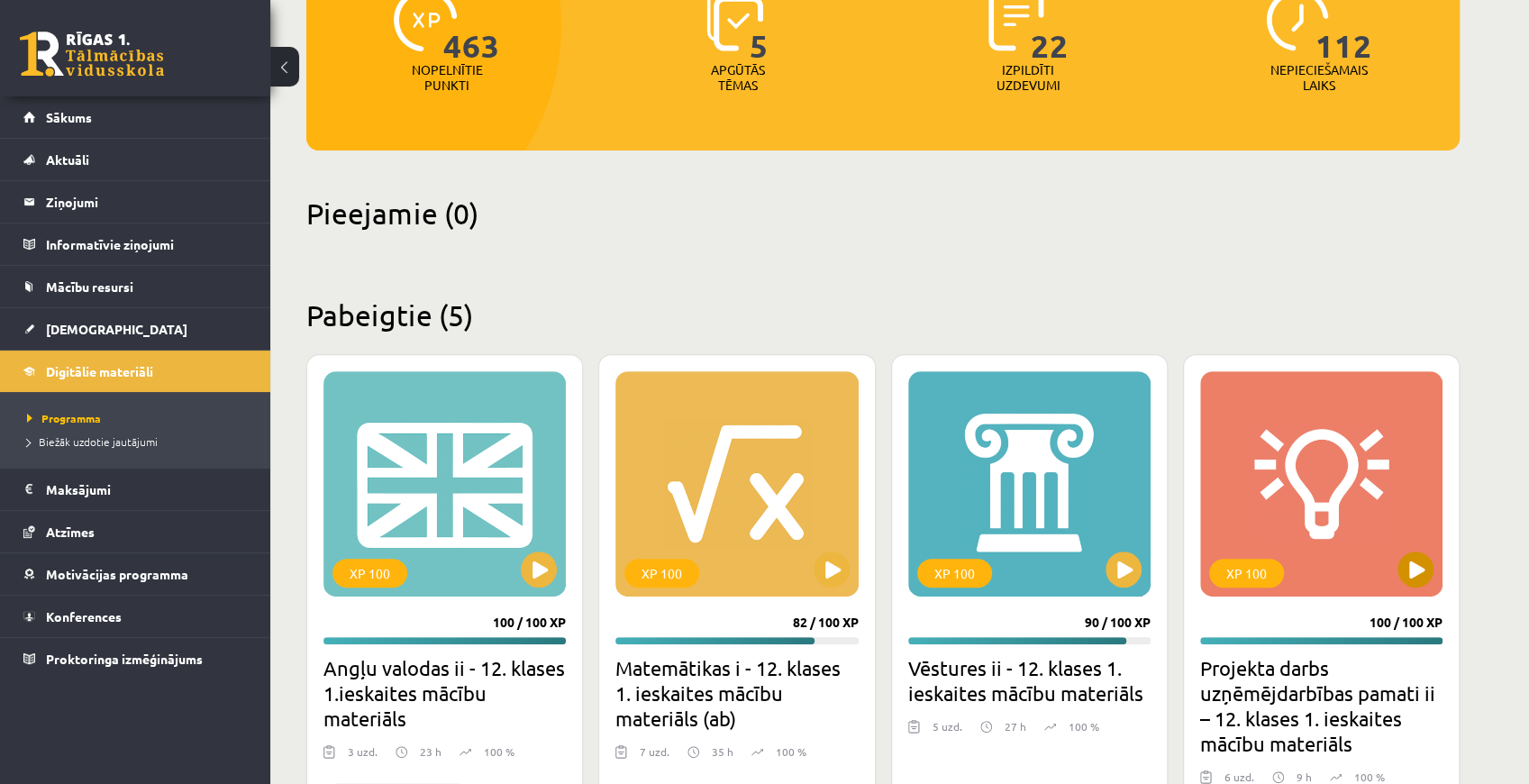
scroll to position [361, 0]
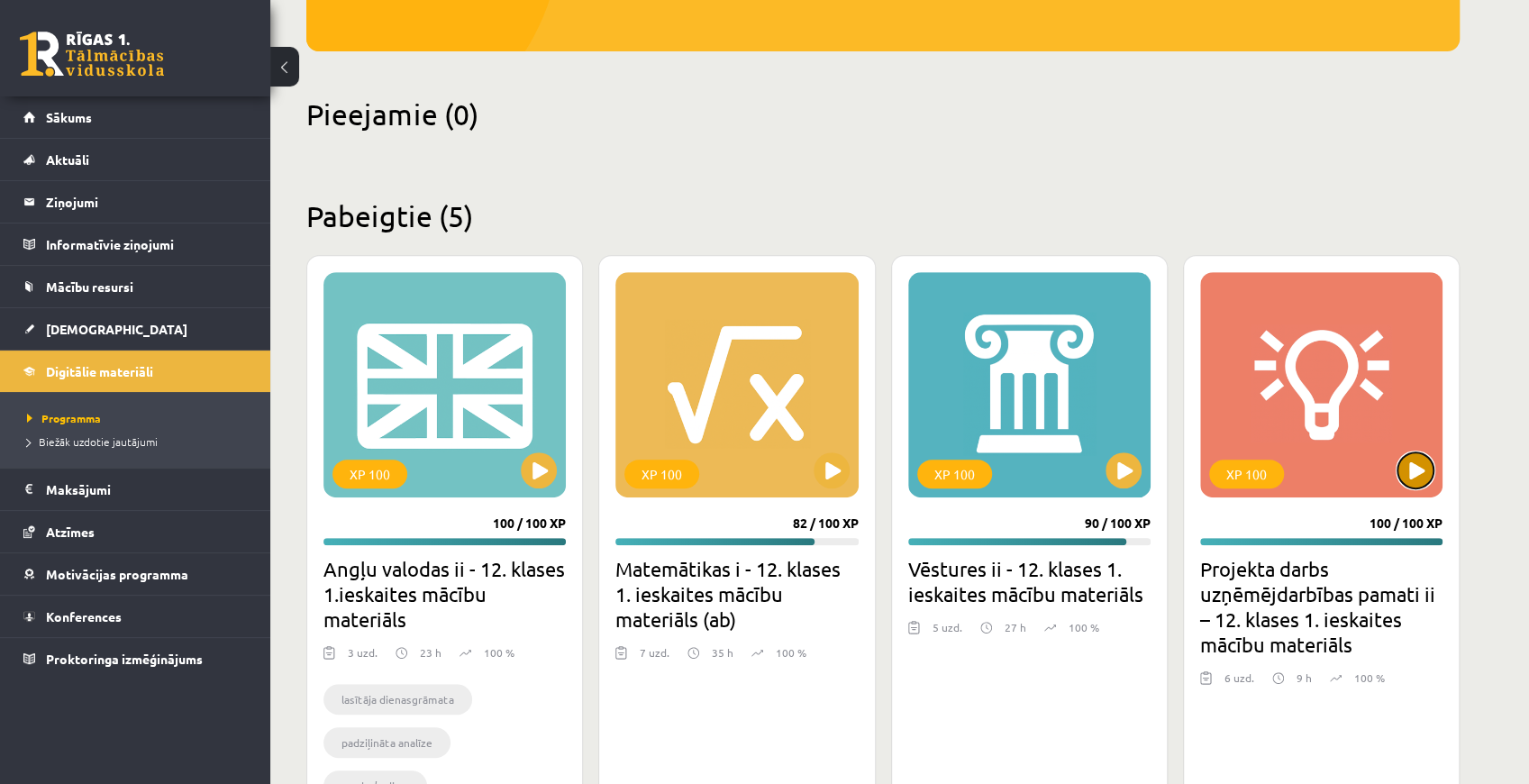
click at [1411, 466] on button at bounding box center [1415, 470] width 36 height 36
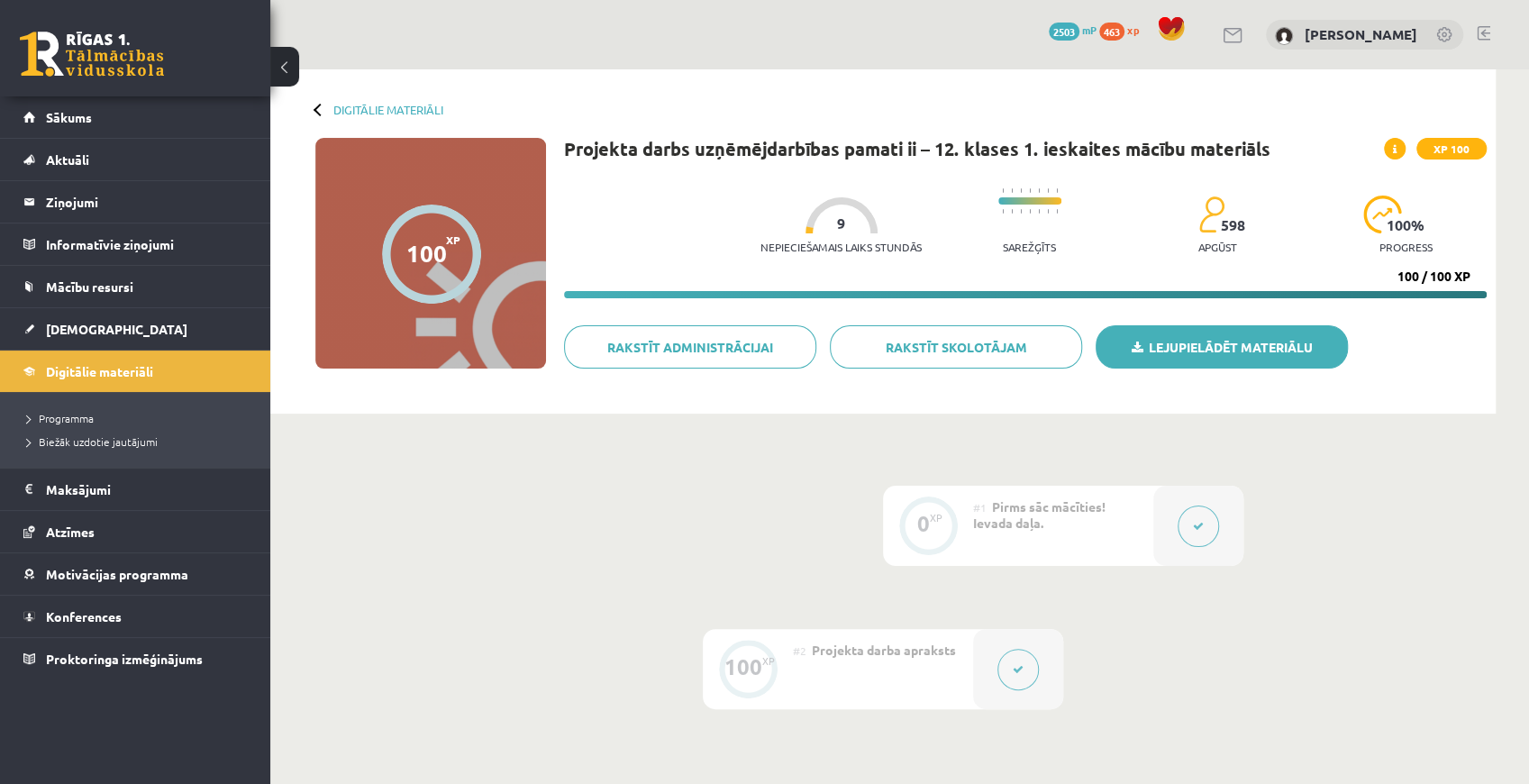
click at [1205, 355] on link "Lejupielādēt materiālu" at bounding box center [1221, 346] width 252 height 43
